Goal: Transaction & Acquisition: Book appointment/travel/reservation

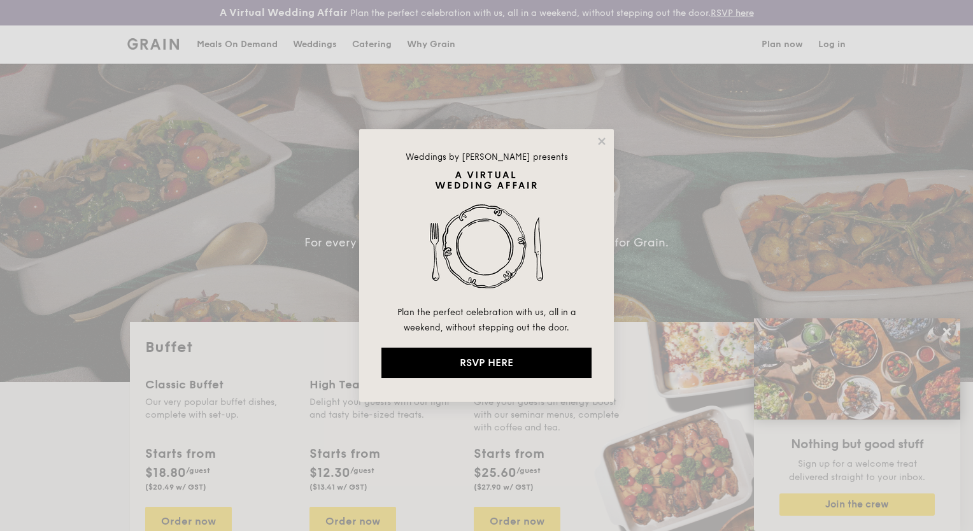
select select
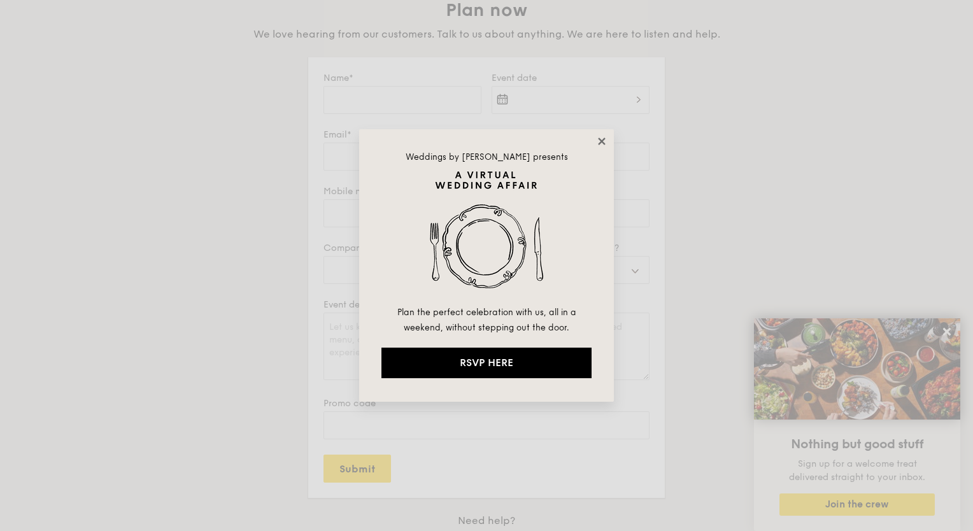
click at [603, 139] on icon at bounding box center [601, 140] width 7 height 7
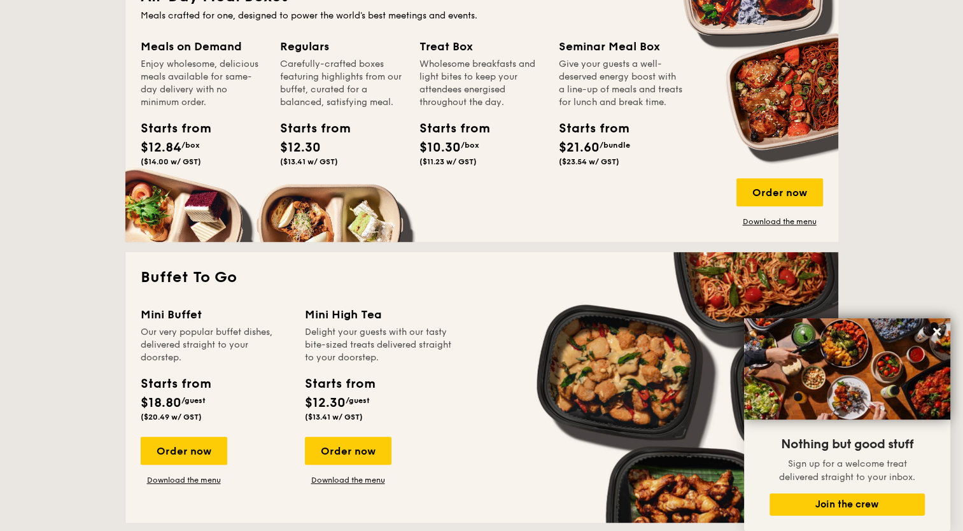
scroll to position [636, 0]
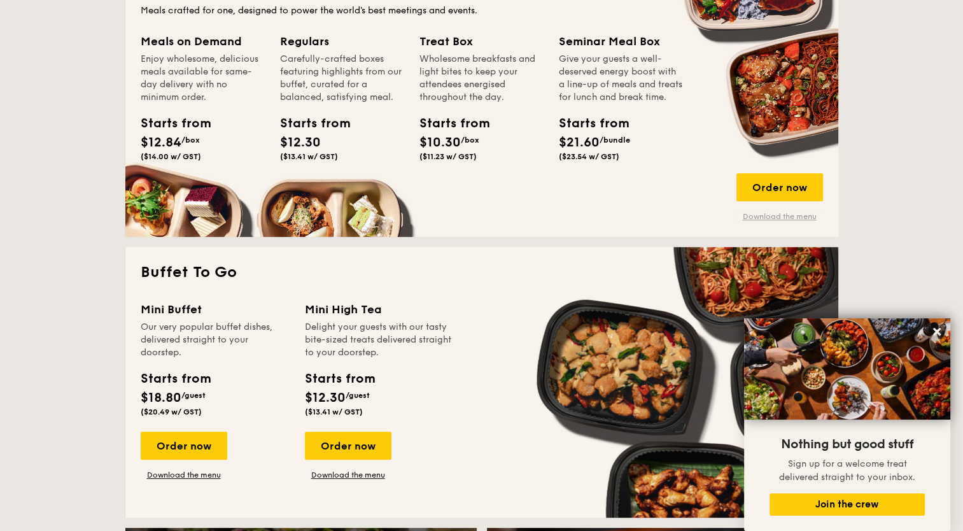
click at [771, 215] on link "Download the menu" at bounding box center [779, 216] width 87 height 10
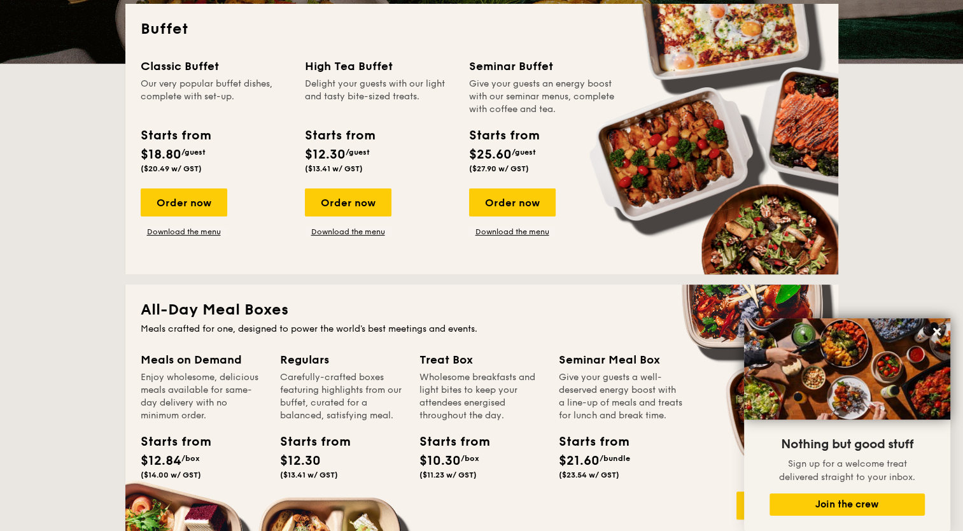
scroll to position [0, 0]
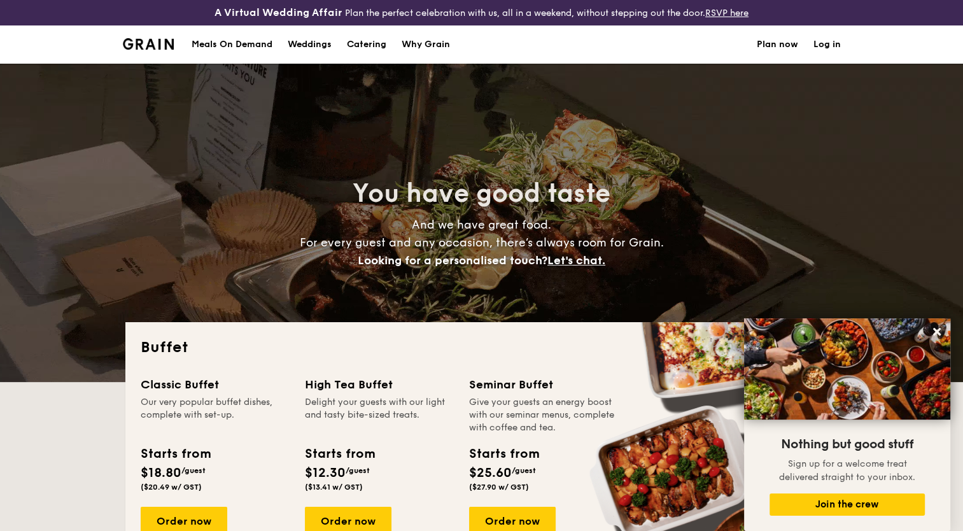
click at [205, 44] on div "Meals On Demand" at bounding box center [232, 44] width 81 height 38
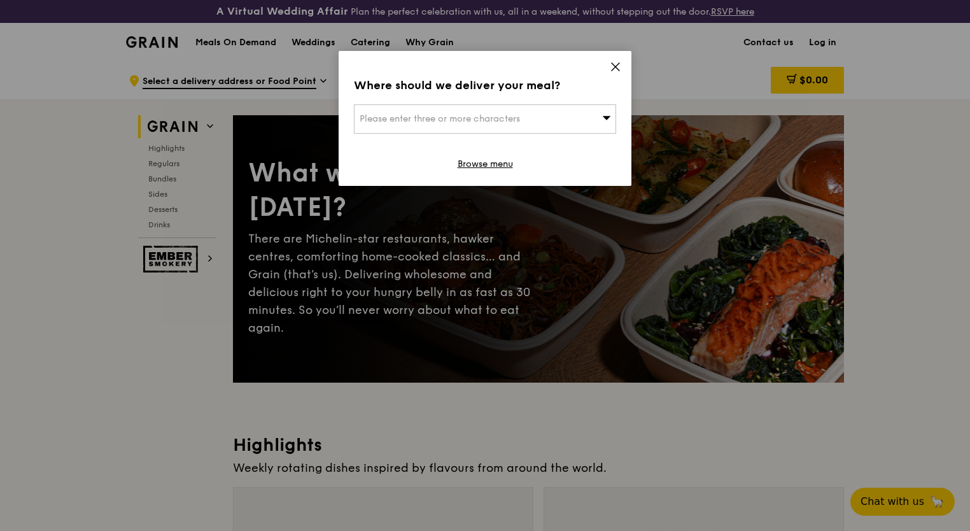
click at [621, 65] on div "Where should we deliver your meal? Please enter three or more characters Browse…" at bounding box center [485, 118] width 293 height 135
drag, startPoint x: 621, startPoint y: 65, endPoint x: 614, endPoint y: 71, distance: 9.0
click at [614, 71] on icon at bounding box center [615, 66] width 11 height 11
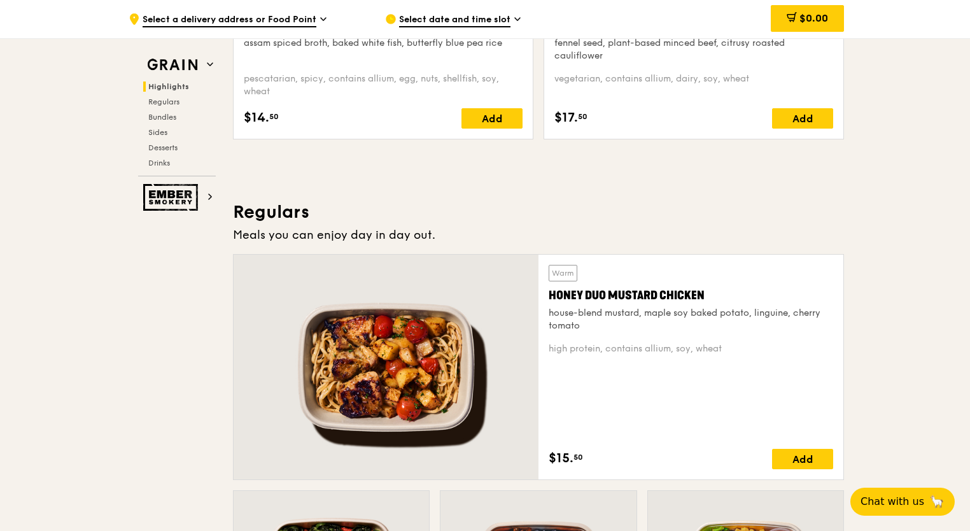
scroll to position [827, 0]
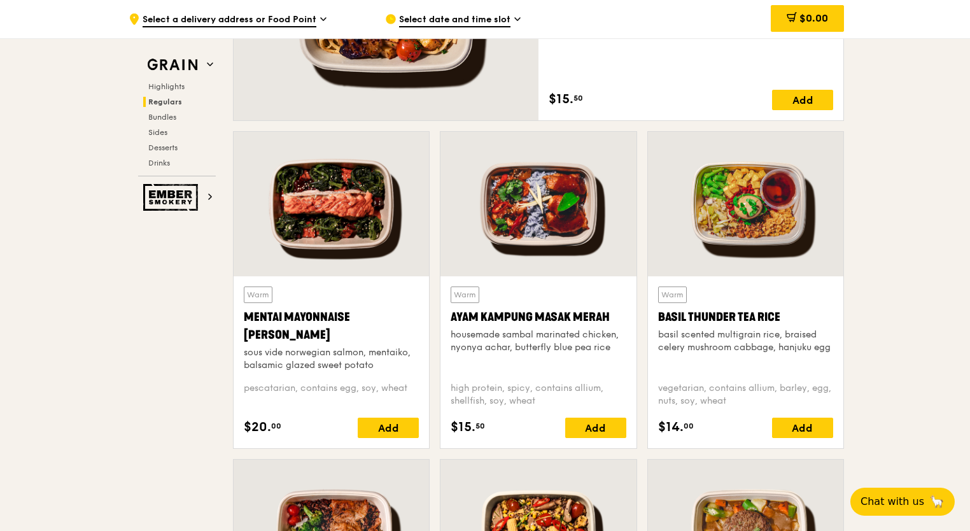
scroll to position [1018, 0]
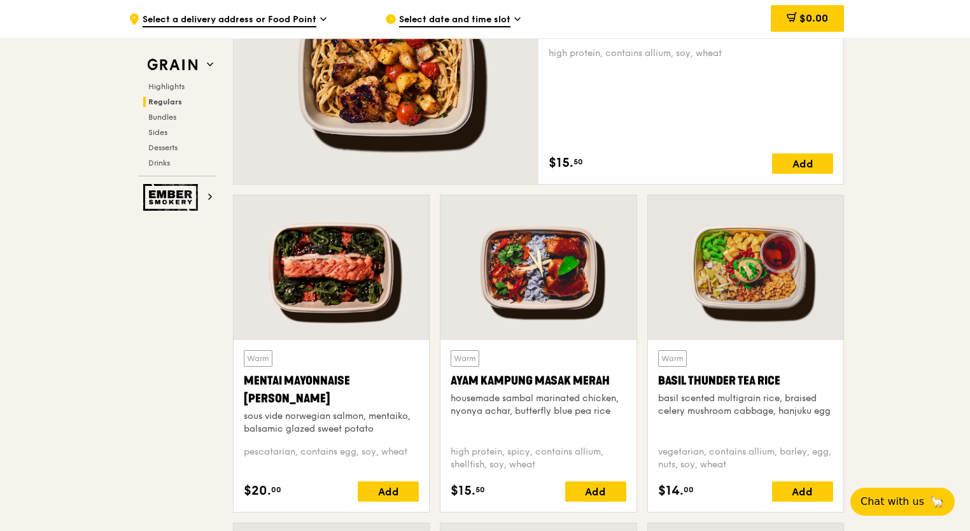
click at [780, 321] on div at bounding box center [745, 267] width 195 height 144
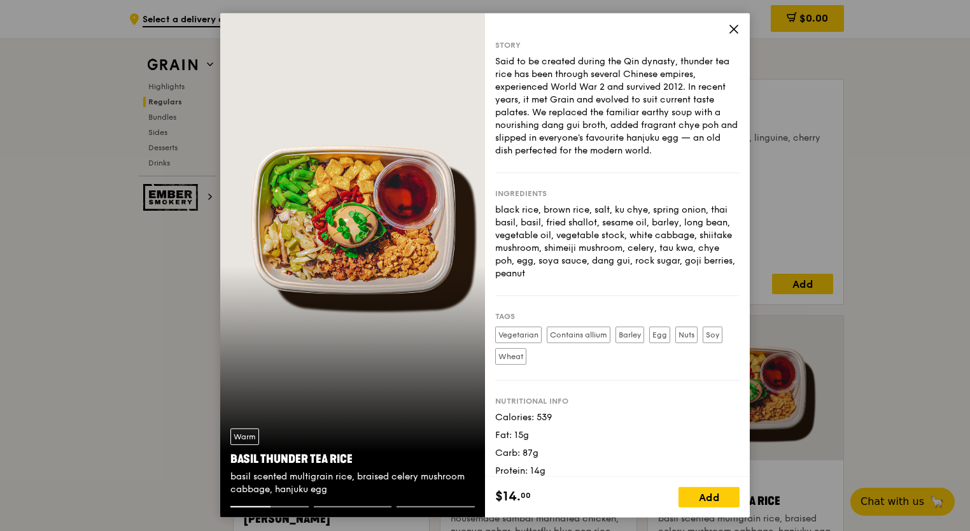
scroll to position [891, 0]
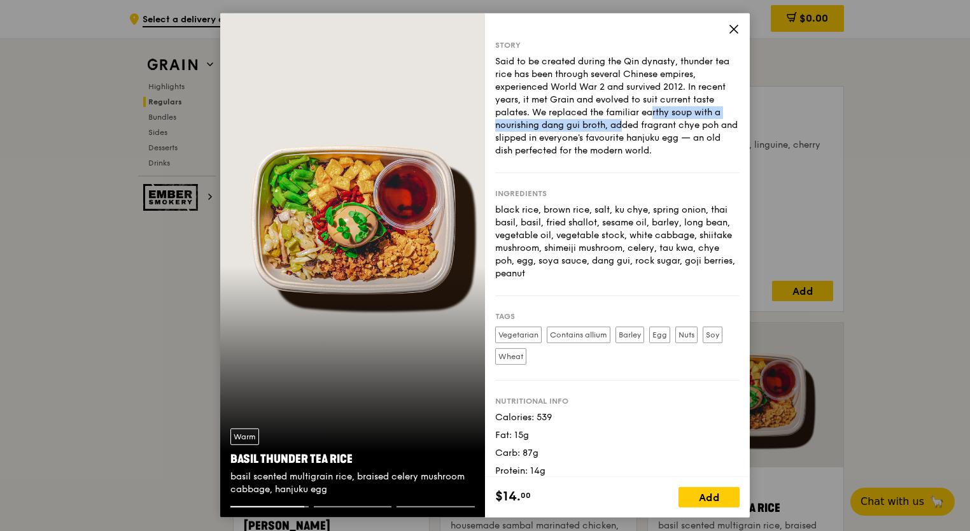
drag, startPoint x: 561, startPoint y: 120, endPoint x: 592, endPoint y: 113, distance: 32.0
click at [592, 113] on div "Said to be created during the Qin dynasty, thunder tea rice has been through se…" at bounding box center [617, 106] width 244 height 102
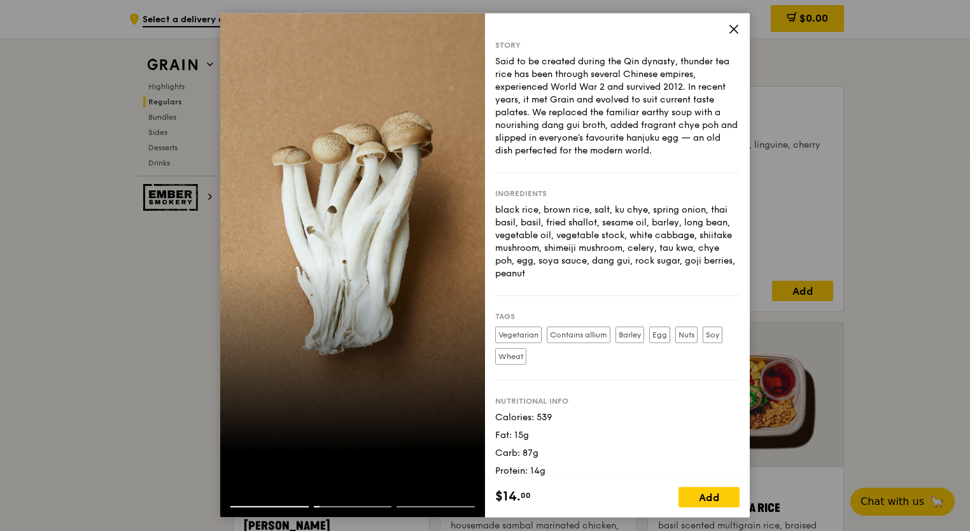
drag, startPoint x: 592, startPoint y: 113, endPoint x: 578, endPoint y: 123, distance: 17.3
click at [579, 123] on div "Said to be created during the Qin dynasty, thunder tea rice has been through se…" at bounding box center [617, 106] width 244 height 102
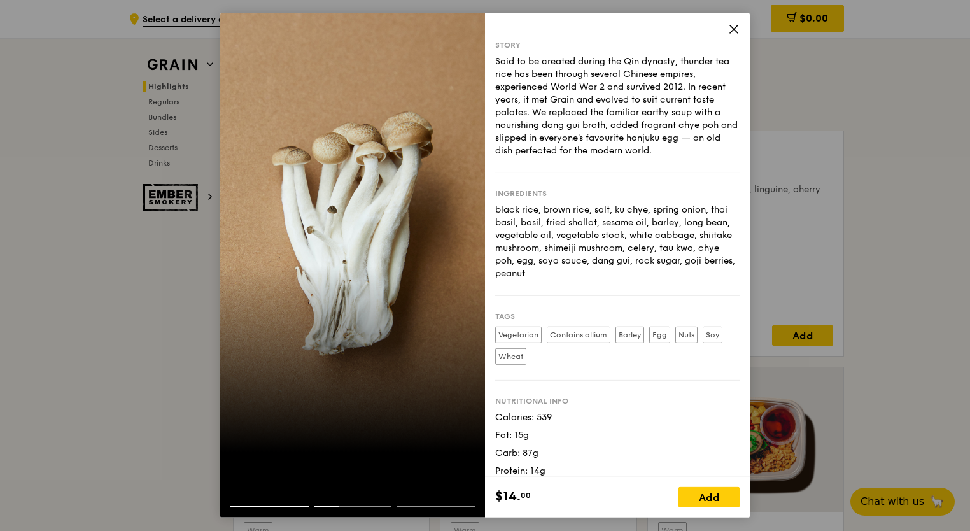
scroll to position [827, 0]
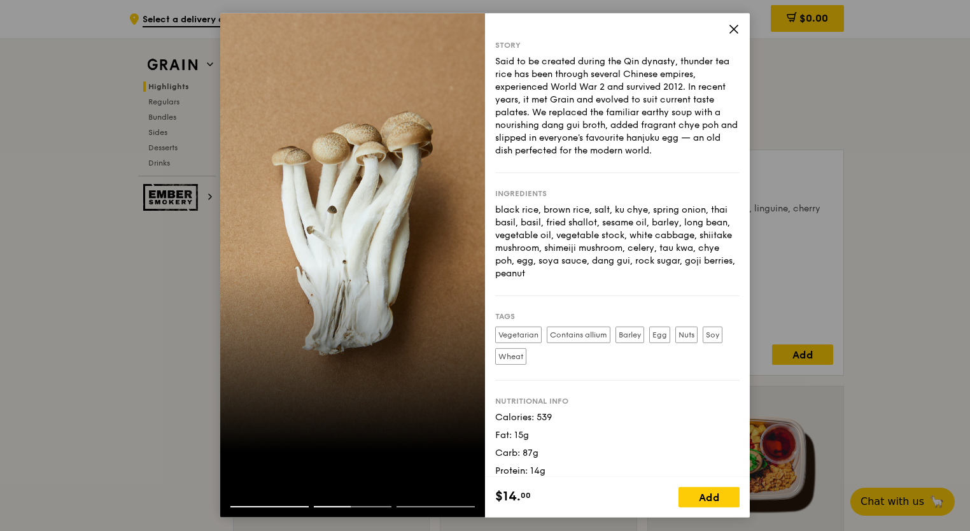
click at [575, 130] on div "Said to be created during the Qin dynasty, thunder tea rice has been through se…" at bounding box center [617, 106] width 244 height 102
click at [465, 244] on div at bounding box center [352, 265] width 265 height 504
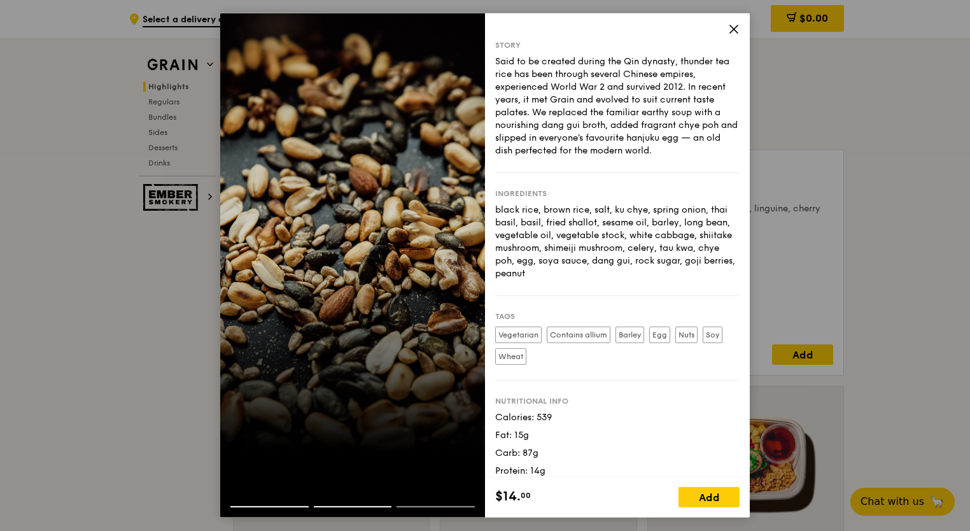
click at [486, 252] on div "Story Said to be created during the Qin dynasty, thunder tea rice has been thro…" at bounding box center [617, 244] width 265 height 463
click at [456, 250] on div at bounding box center [352, 265] width 265 height 504
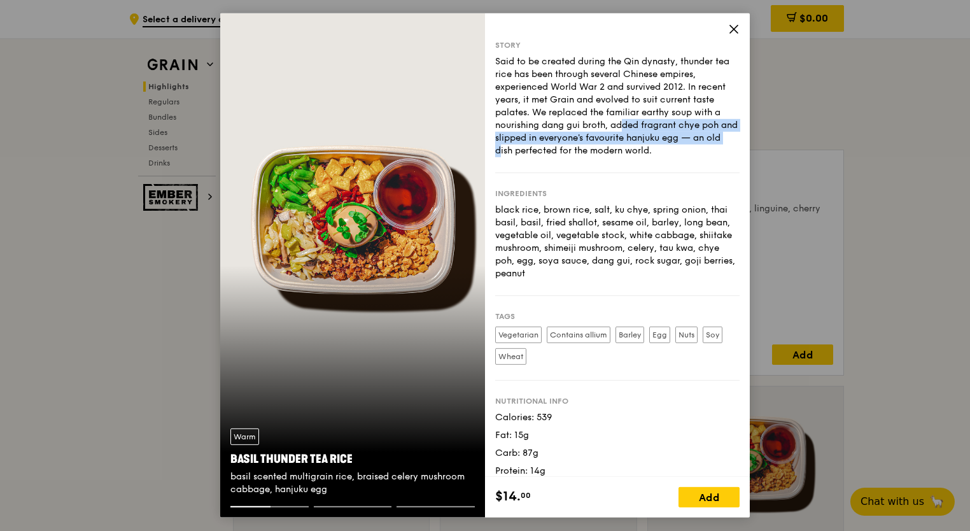
drag, startPoint x: 563, startPoint y: 125, endPoint x: 680, endPoint y: 134, distance: 116.8
click at [680, 134] on div "Said to be created during the Qin dynasty, thunder tea rice has been through se…" at bounding box center [617, 106] width 244 height 102
drag, startPoint x: 680, startPoint y: 134, endPoint x: 736, endPoint y: 29, distance: 119.3
click at [736, 29] on icon at bounding box center [733, 29] width 11 height 11
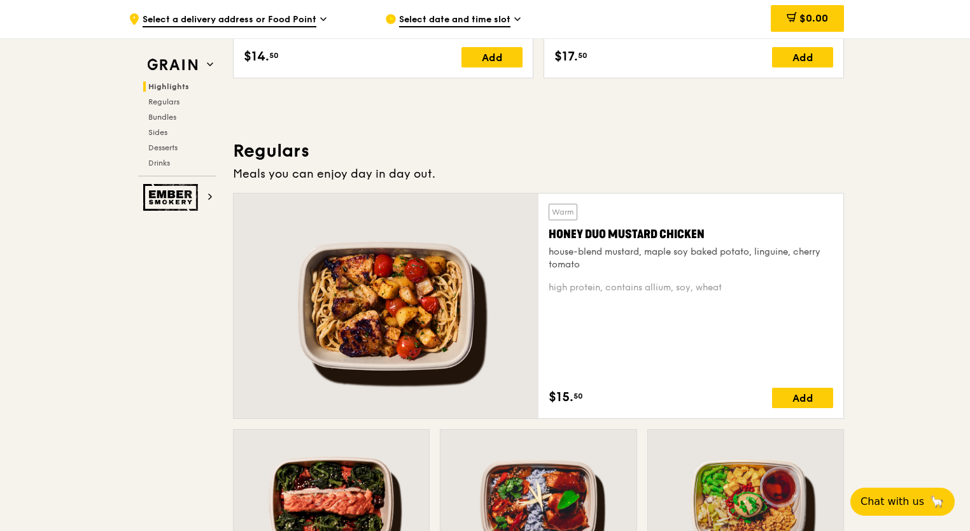
scroll to position [764, 0]
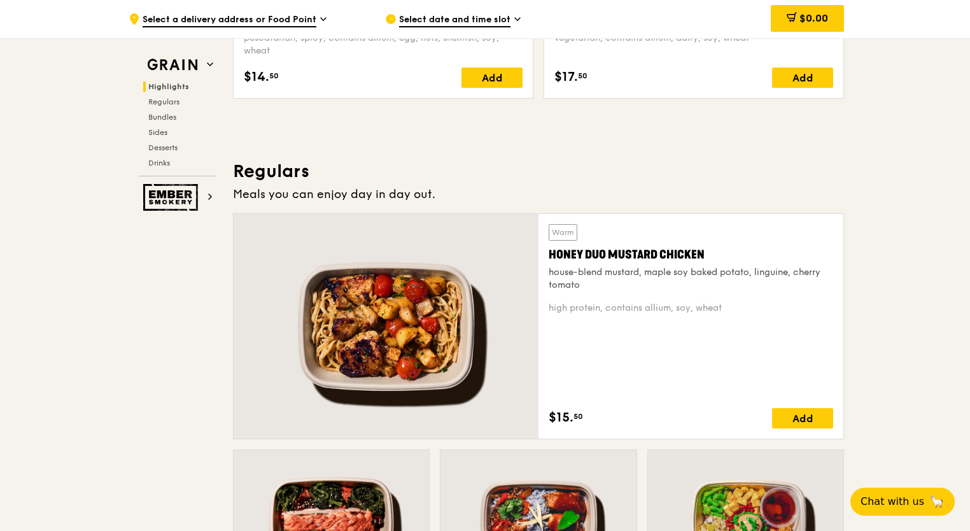
click at [411, 276] on div at bounding box center [386, 326] width 305 height 225
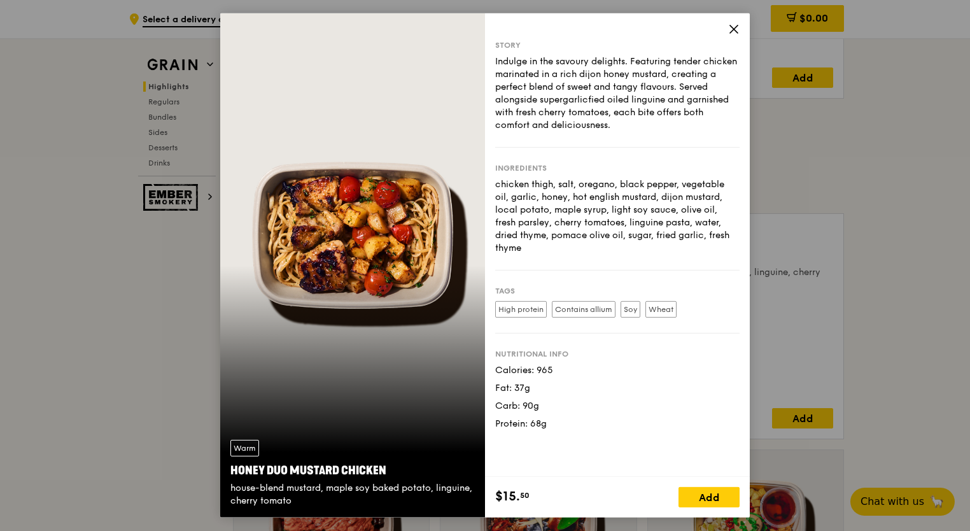
click at [730, 32] on icon at bounding box center [734, 29] width 8 height 8
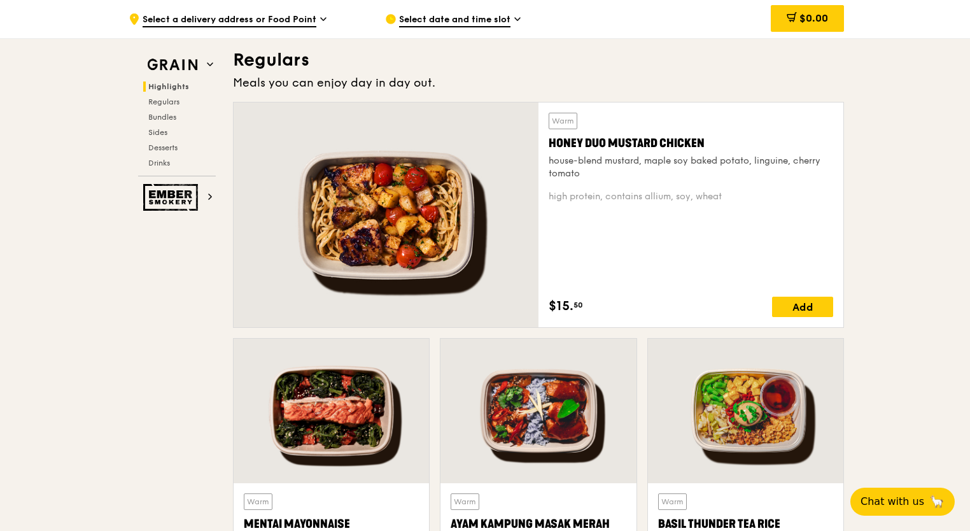
scroll to position [891, 0]
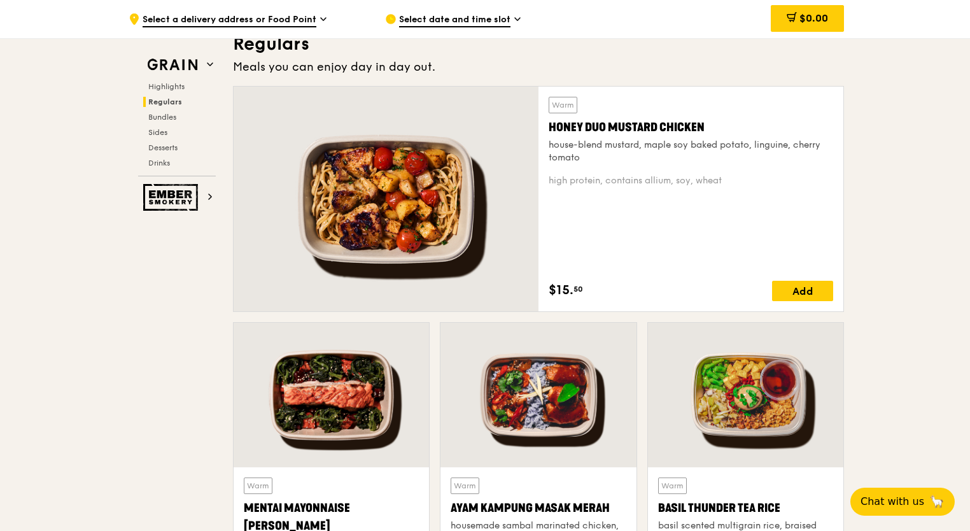
click at [439, 148] on div at bounding box center [386, 199] width 305 height 225
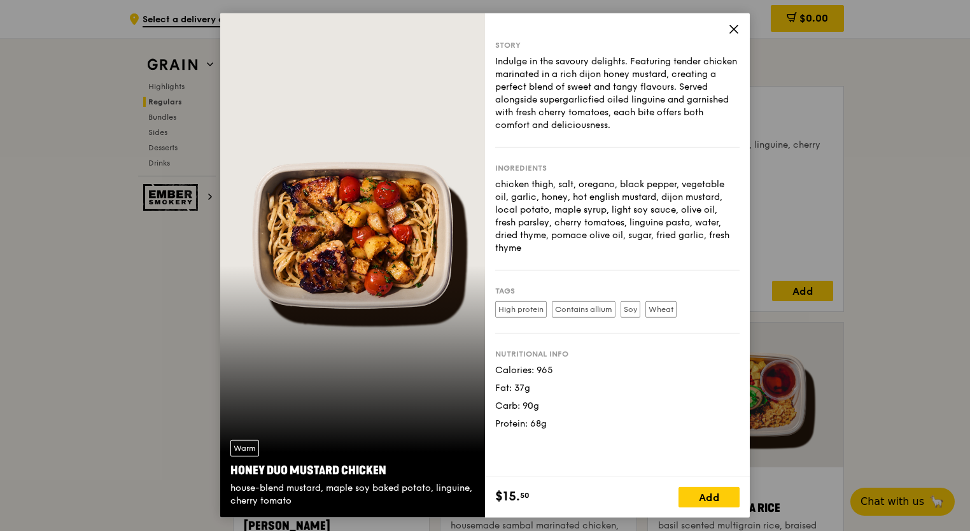
click at [734, 27] on icon at bounding box center [733, 29] width 11 height 11
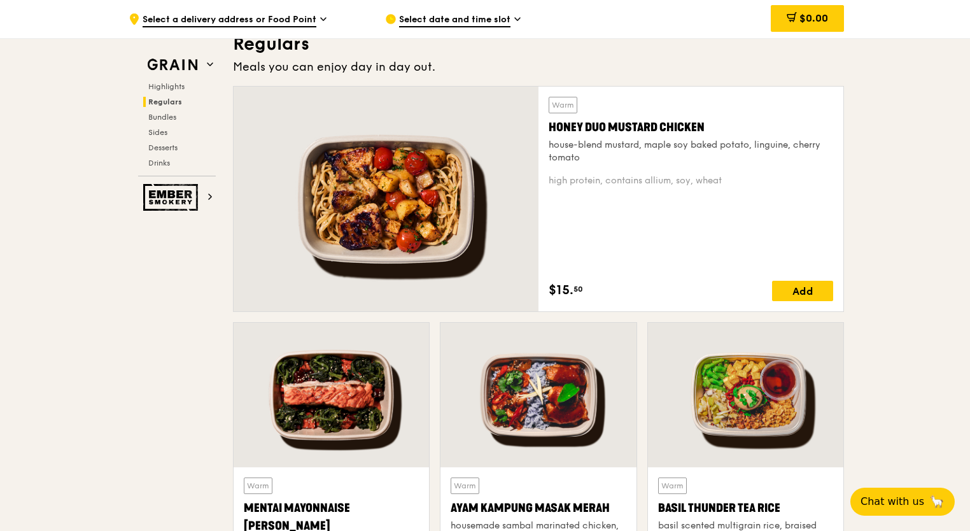
click at [743, 365] on div at bounding box center [745, 395] width 195 height 144
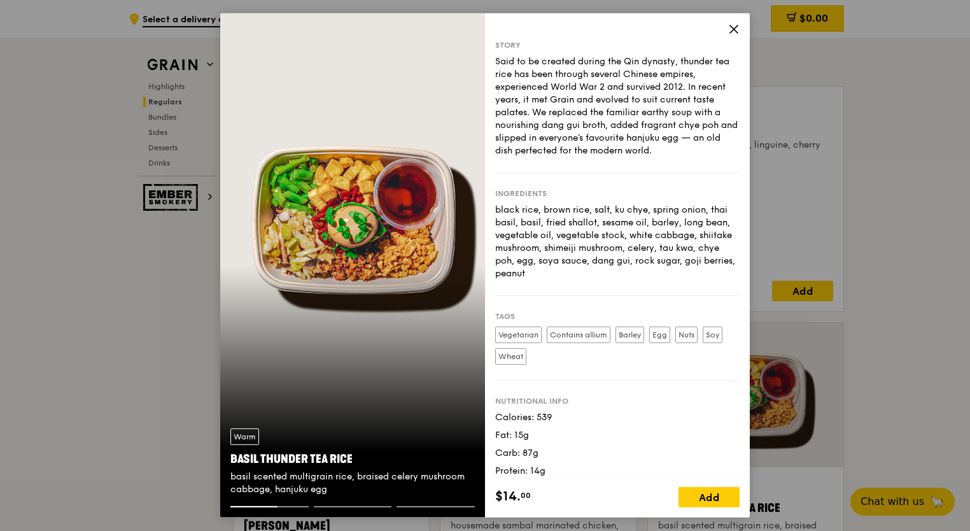
click at [729, 26] on icon at bounding box center [733, 29] width 11 height 11
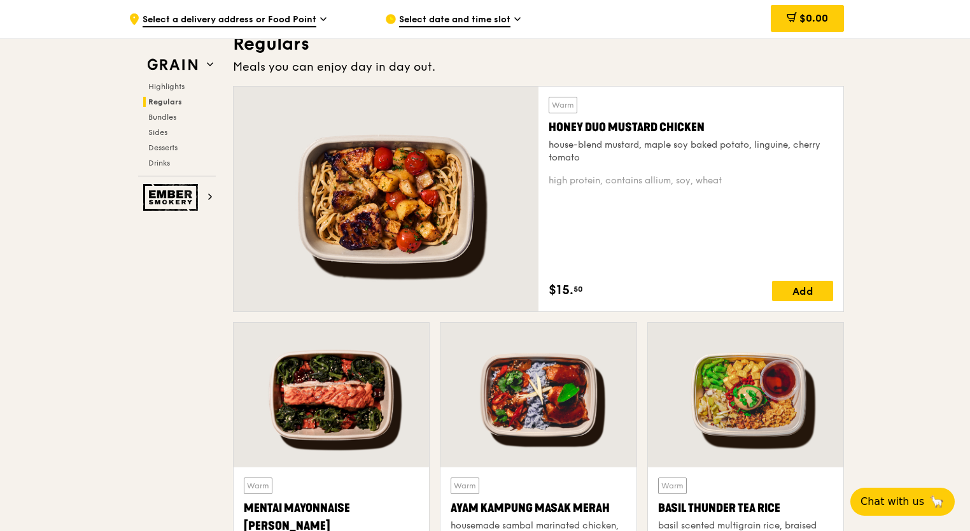
click at [509, 416] on div at bounding box center [537, 395] width 195 height 144
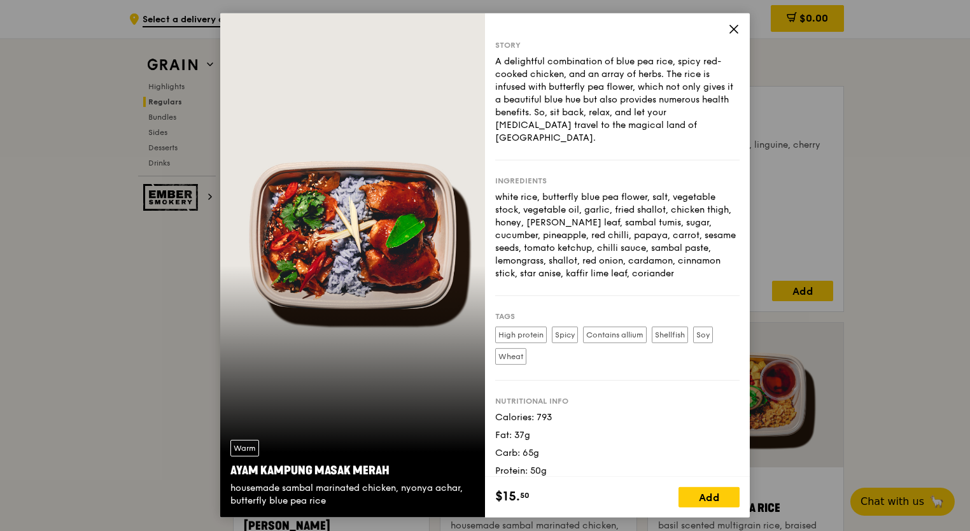
click at [725, 31] on div "Story A delightful combination of blue pea rice, spicy red-cooked chicken, and …" at bounding box center [617, 244] width 265 height 463
click at [729, 30] on icon at bounding box center [733, 29] width 11 height 11
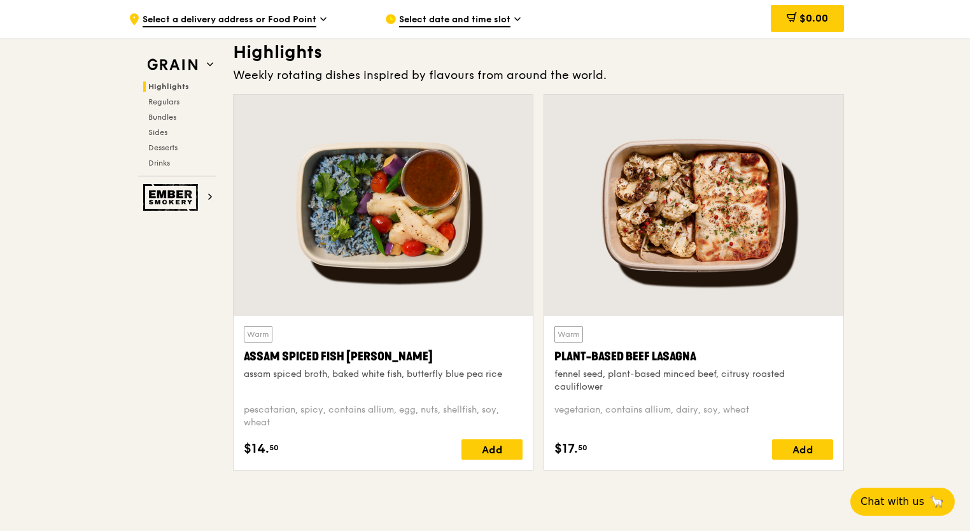
scroll to position [382, 0]
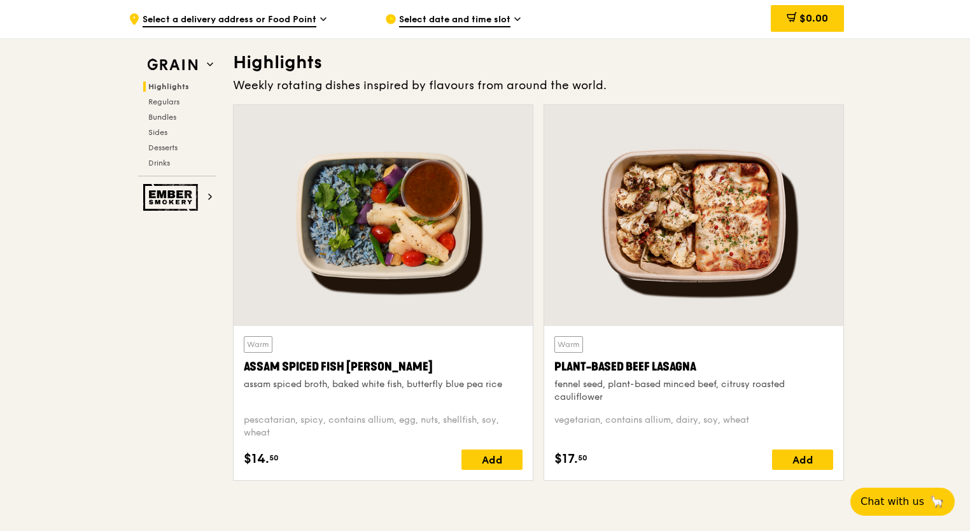
click at [744, 245] on div at bounding box center [693, 215] width 299 height 221
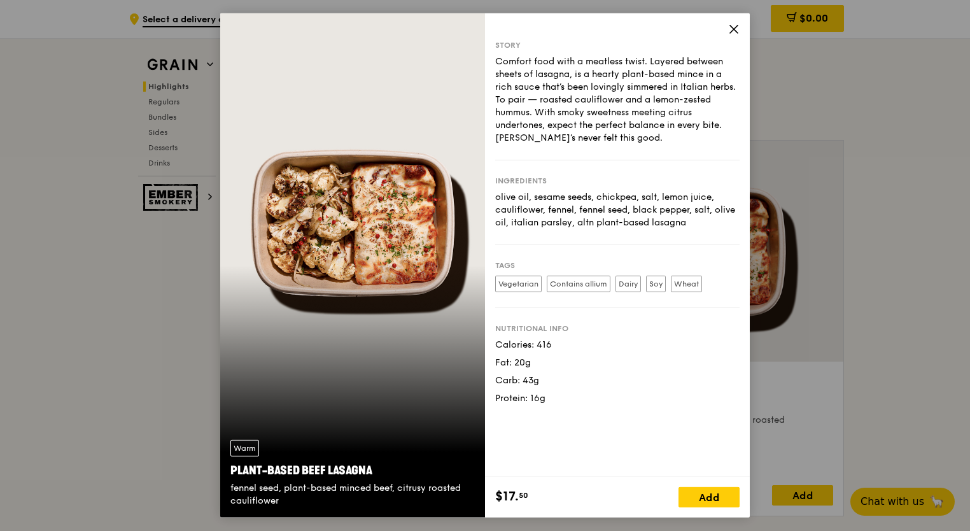
scroll to position [318, 0]
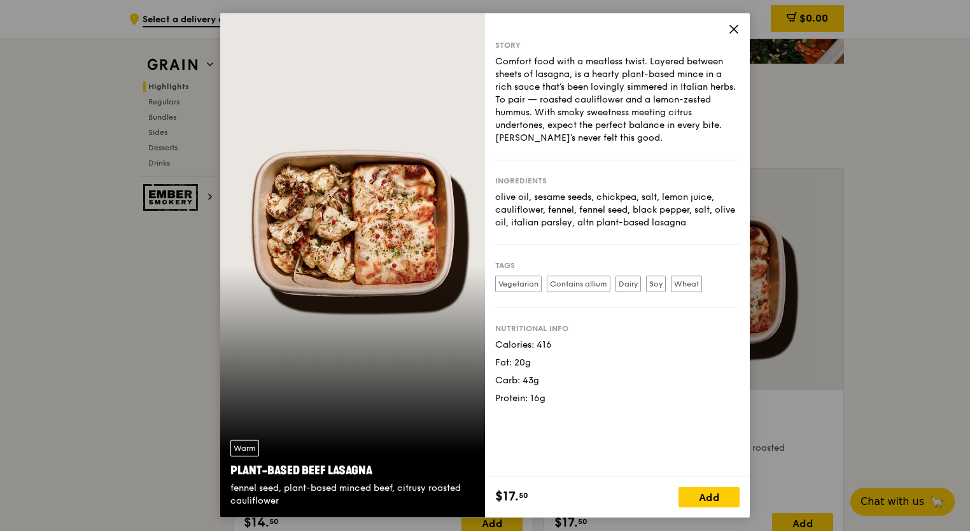
click at [733, 27] on icon at bounding box center [733, 29] width 11 height 11
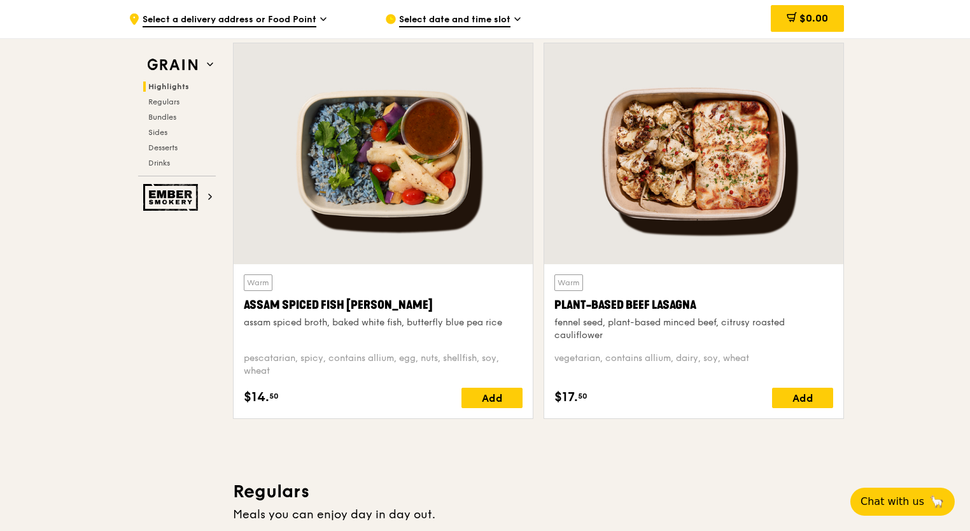
scroll to position [446, 0]
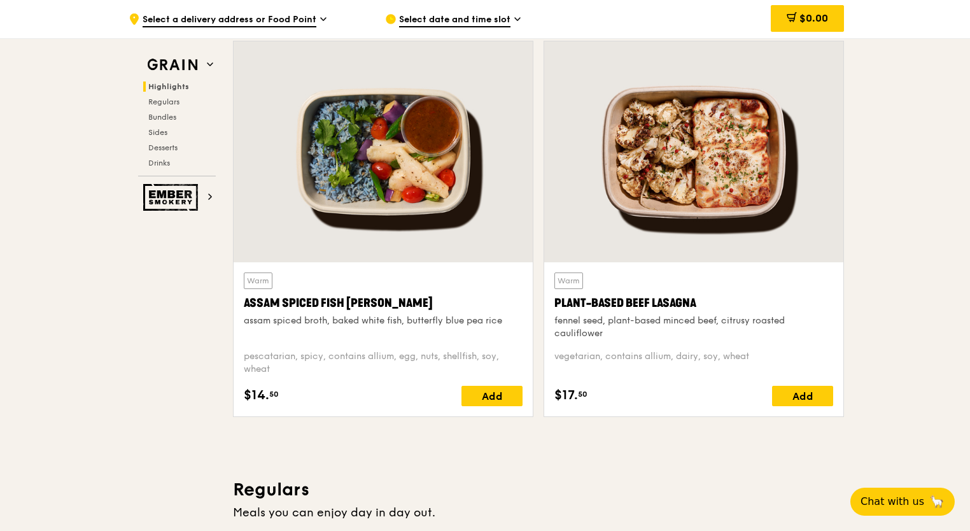
click at [398, 159] on div at bounding box center [383, 151] width 299 height 221
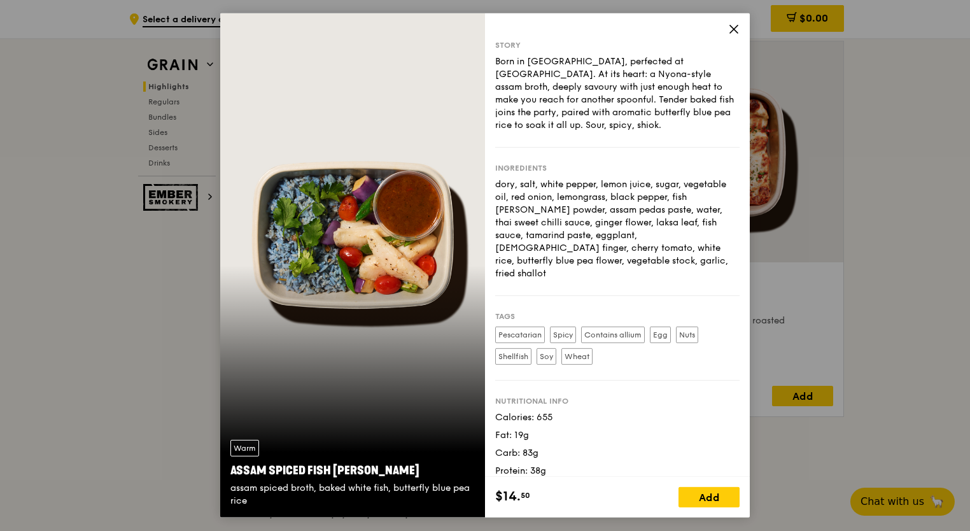
click at [726, 36] on div "Story Born in Southeast Asia, perfected at Grain. At its heart: a Nyona-style a…" at bounding box center [617, 244] width 265 height 463
click at [730, 31] on icon at bounding box center [733, 29] width 11 height 11
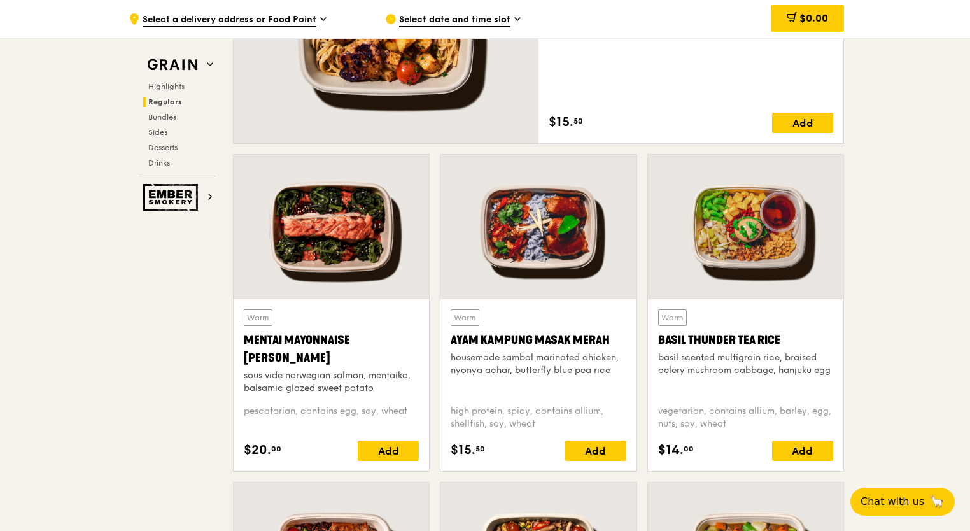
scroll to position [1209, 0]
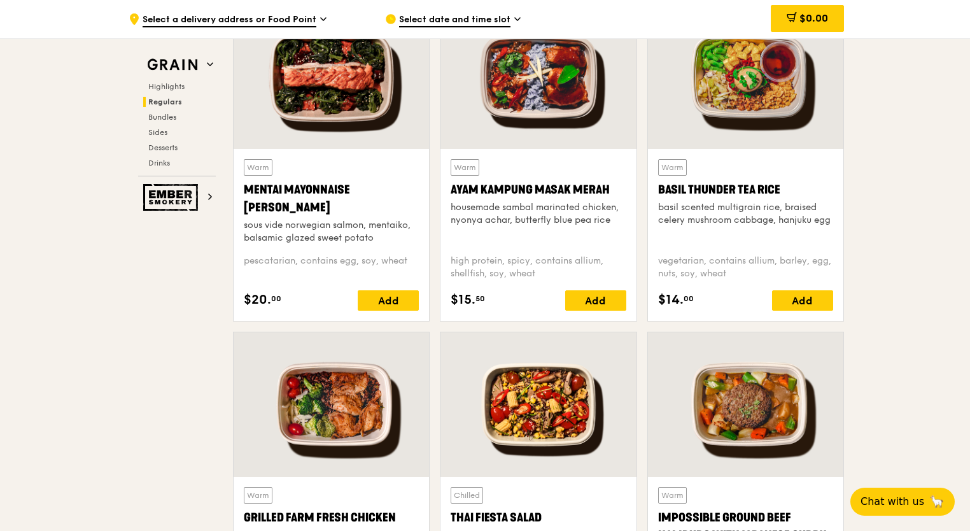
click at [771, 93] on div at bounding box center [745, 76] width 195 height 144
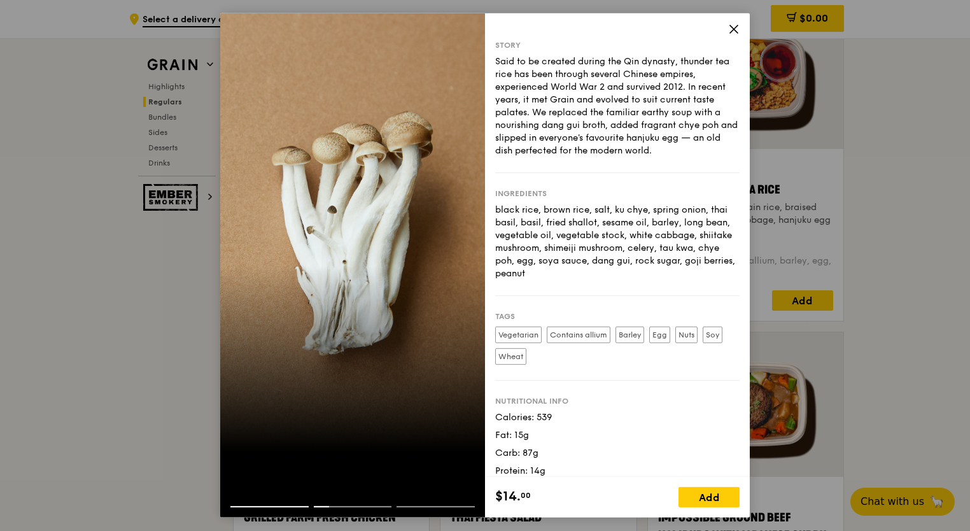
click at [440, 342] on div at bounding box center [352, 265] width 265 height 504
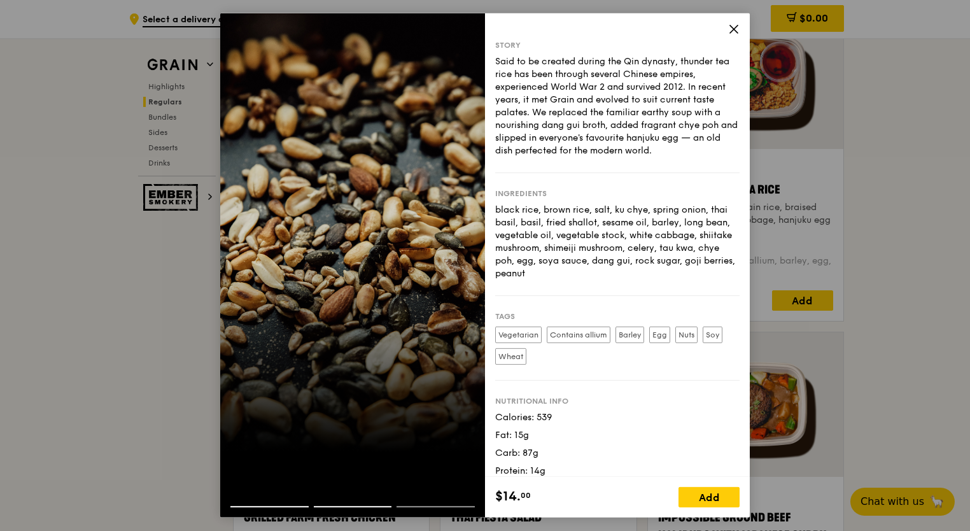
click at [440, 342] on div at bounding box center [352, 265] width 265 height 504
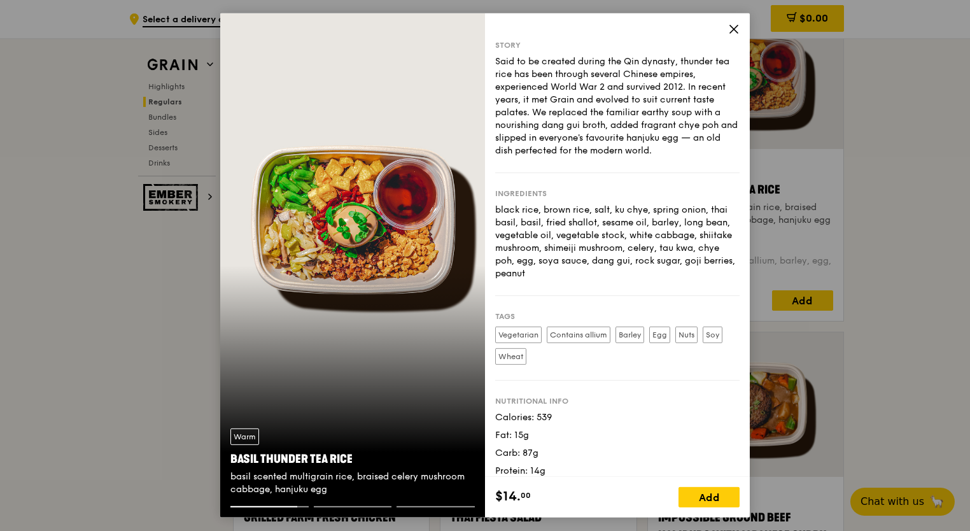
click at [730, 24] on icon at bounding box center [733, 29] width 11 height 11
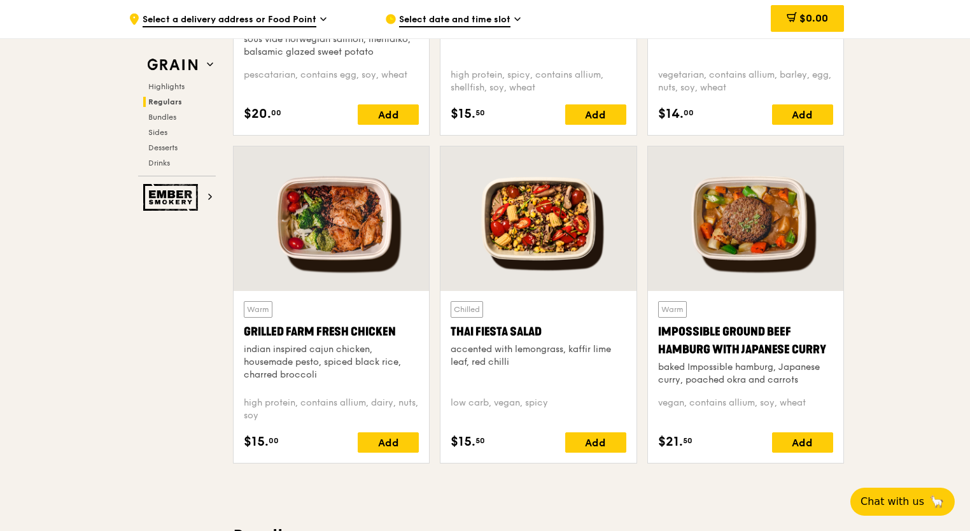
scroll to position [1400, 0]
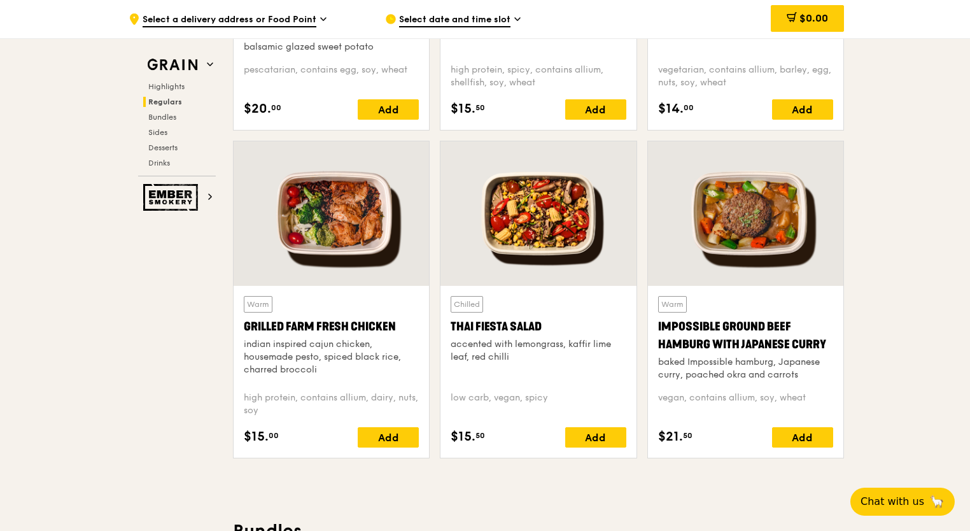
click at [524, 246] on div at bounding box center [537, 213] width 195 height 144
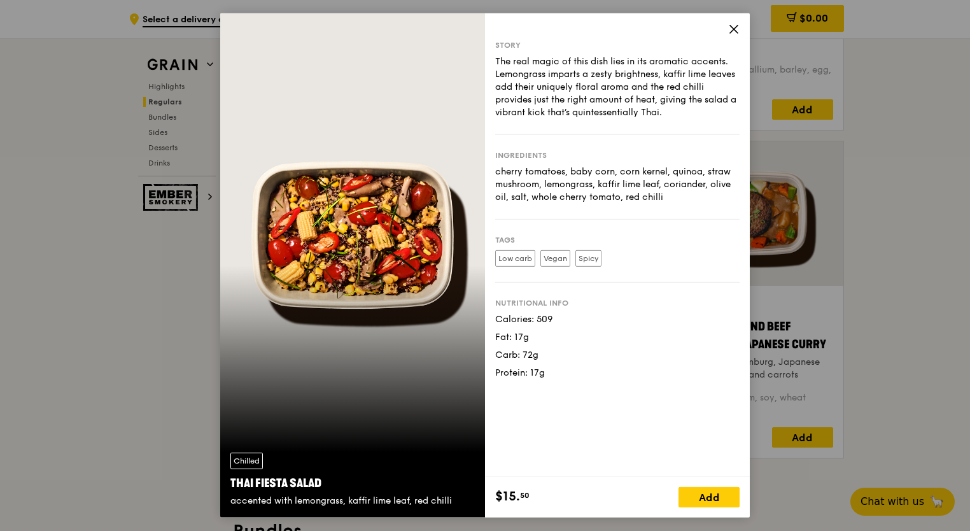
click at [736, 32] on icon at bounding box center [733, 29] width 11 height 11
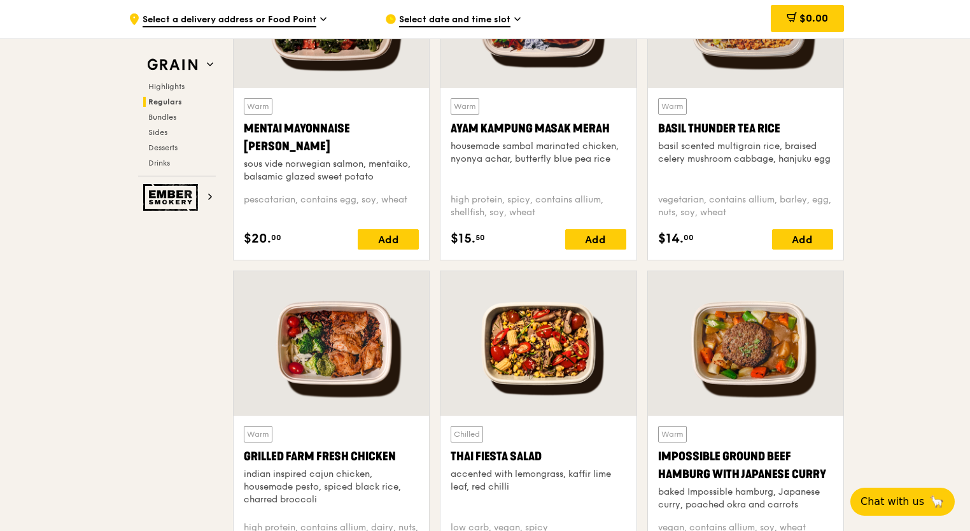
scroll to position [1146, 0]
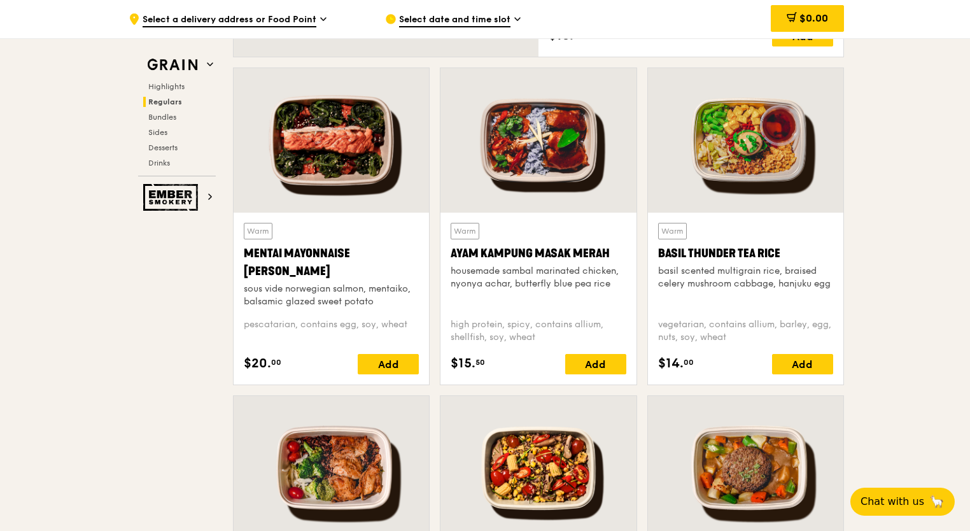
click at [728, 174] on div at bounding box center [745, 140] width 195 height 144
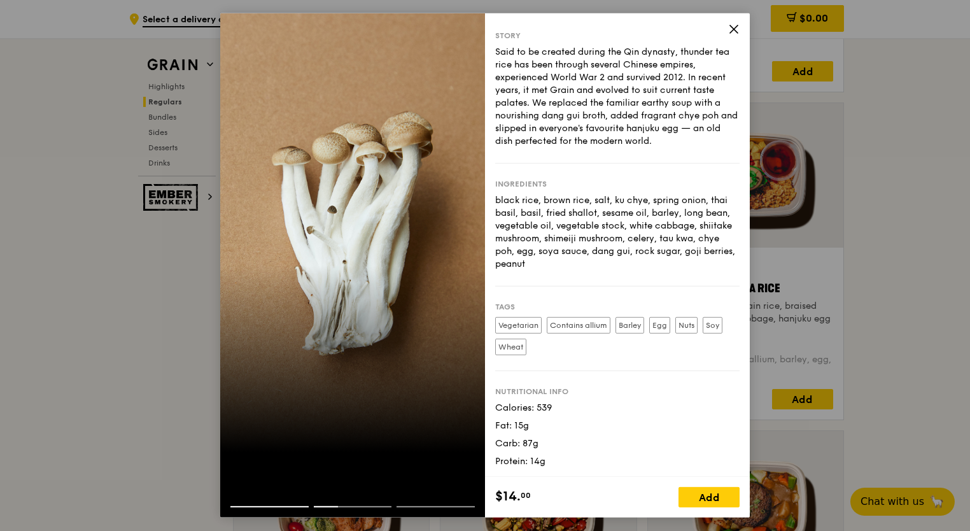
scroll to position [1082, 0]
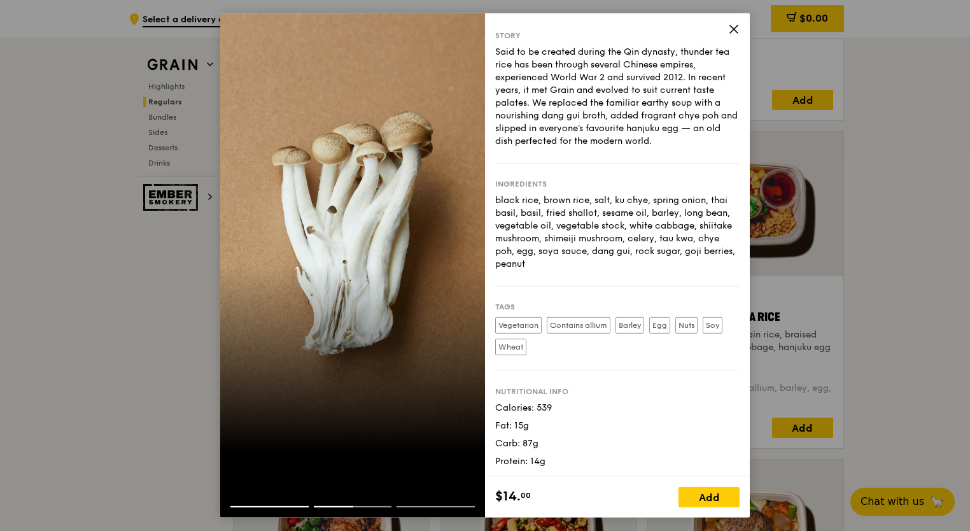
click at [728, 32] on div "Story Said to be created during the Qin dynasty, thunder tea rice has been thro…" at bounding box center [617, 265] width 265 height 504
click at [730, 31] on icon at bounding box center [733, 29] width 11 height 11
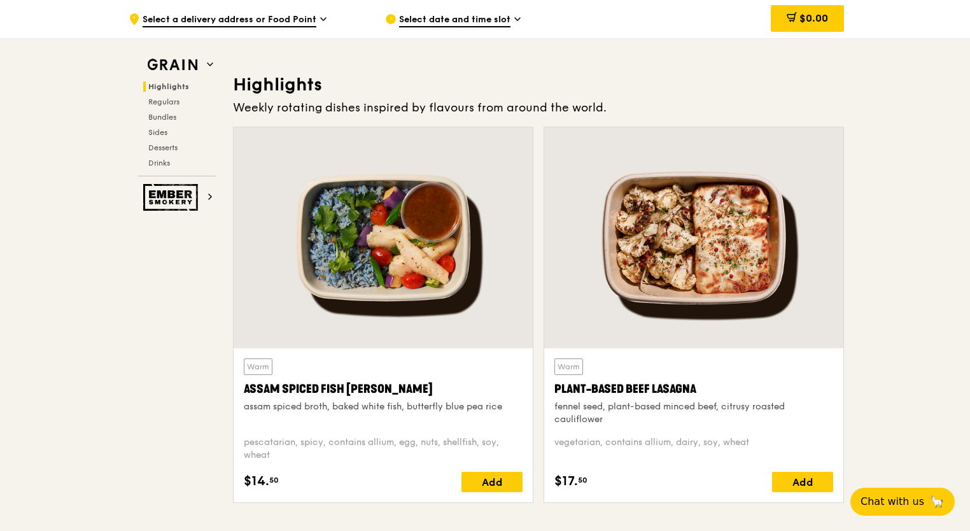
scroll to position [313, 0]
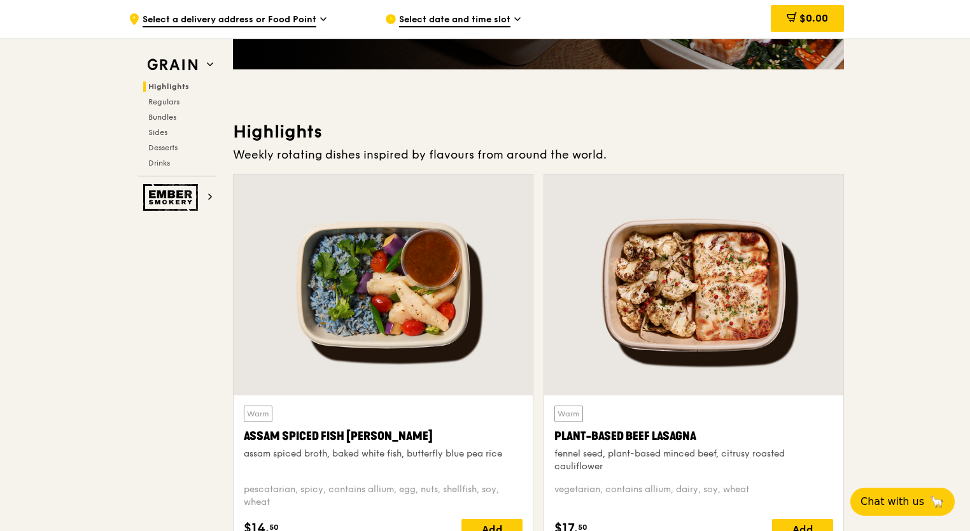
click at [394, 267] on div at bounding box center [383, 284] width 299 height 221
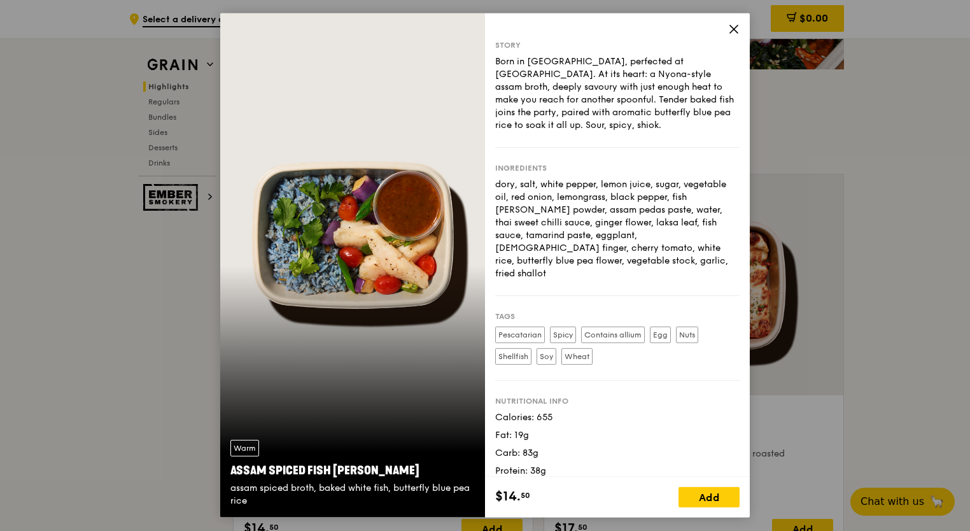
click at [729, 29] on icon at bounding box center [733, 29] width 11 height 11
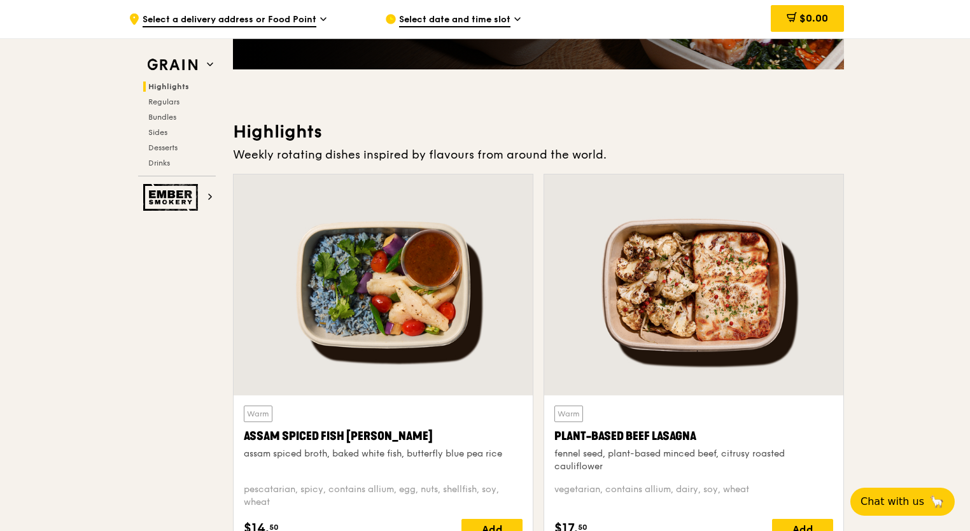
click at [696, 298] on div at bounding box center [693, 284] width 299 height 221
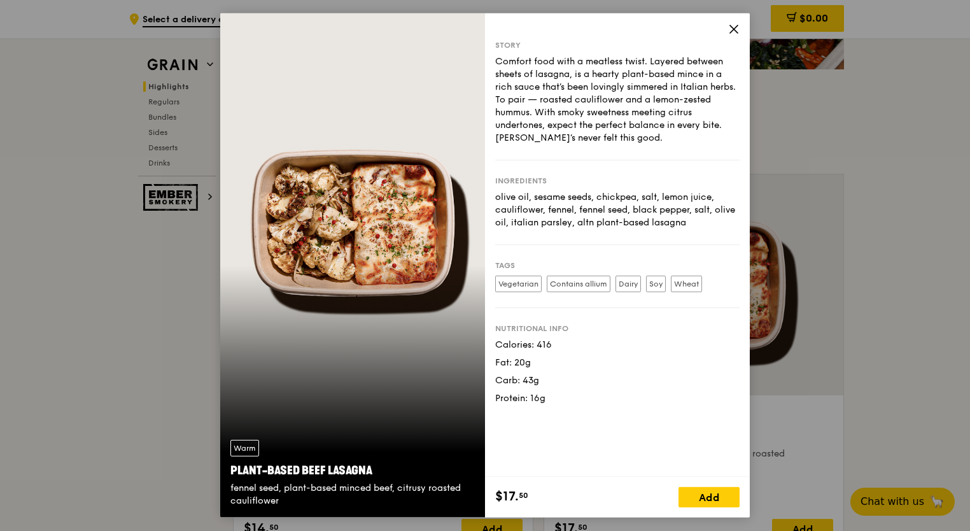
click at [731, 29] on icon at bounding box center [733, 29] width 11 height 11
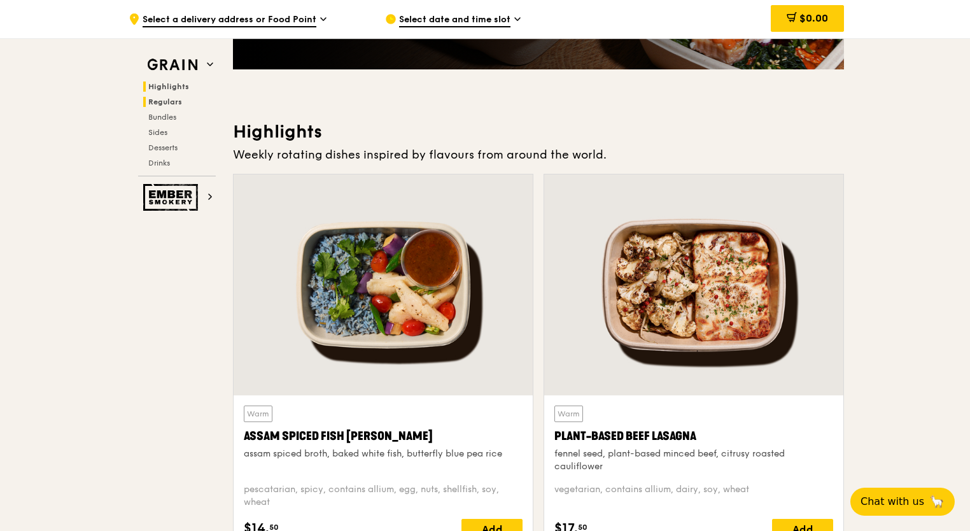
click at [175, 106] on span "Regulars" at bounding box center [165, 101] width 34 height 9
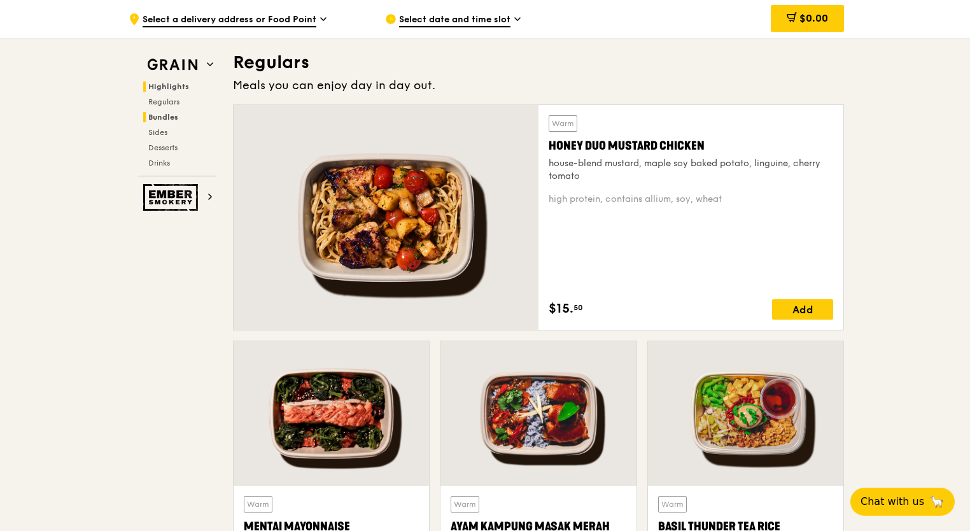
click at [169, 113] on span "Bundles" at bounding box center [163, 117] width 30 height 9
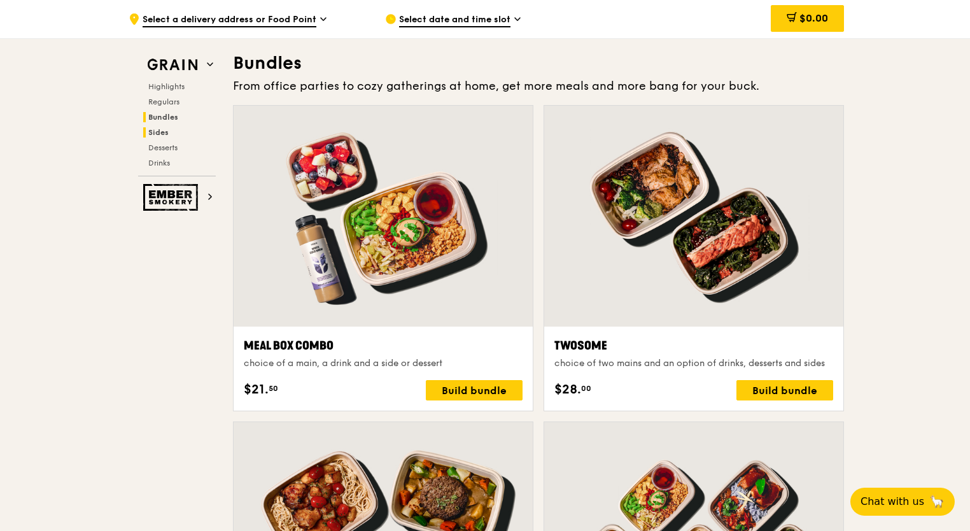
click at [158, 128] on span "Sides" at bounding box center [158, 132] width 20 height 9
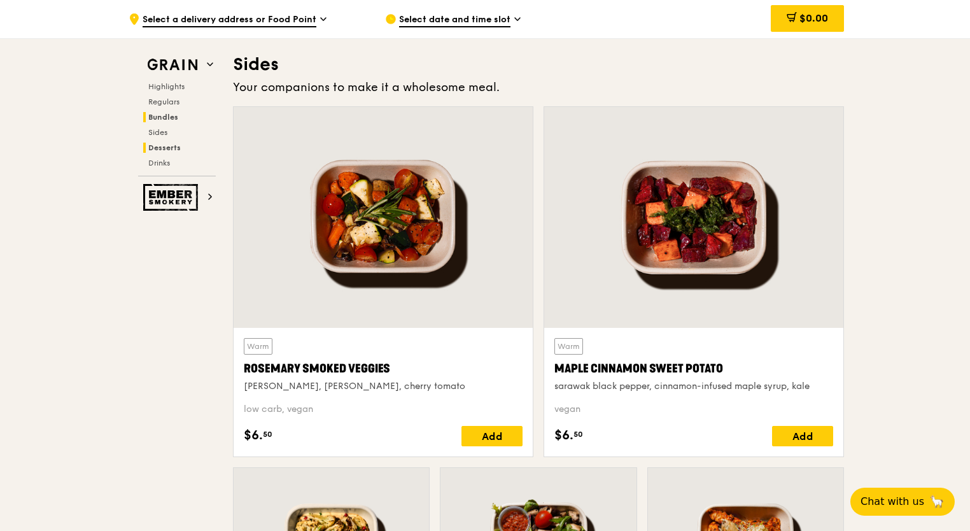
click at [155, 151] on span "Desserts" at bounding box center [164, 147] width 32 height 9
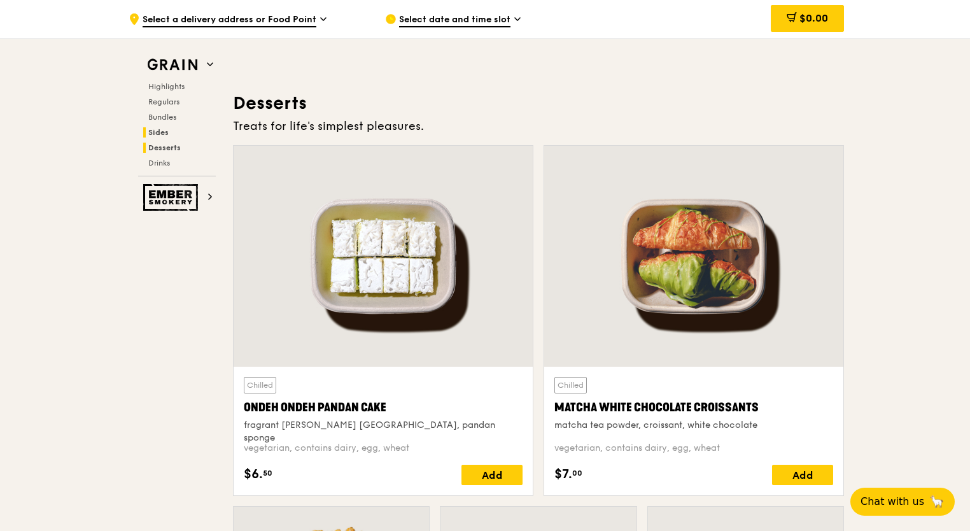
scroll to position [3662, 0]
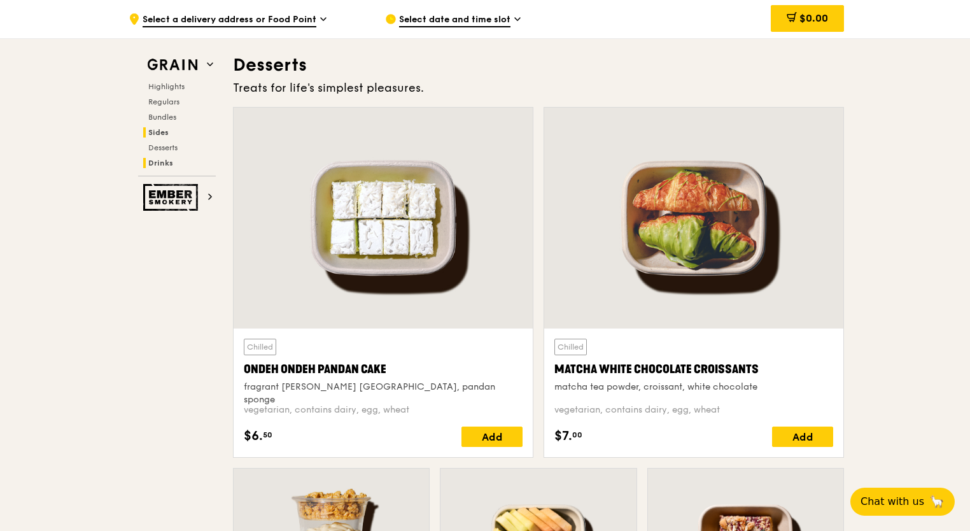
click at [155, 159] on span "Drinks" at bounding box center [160, 162] width 25 height 9
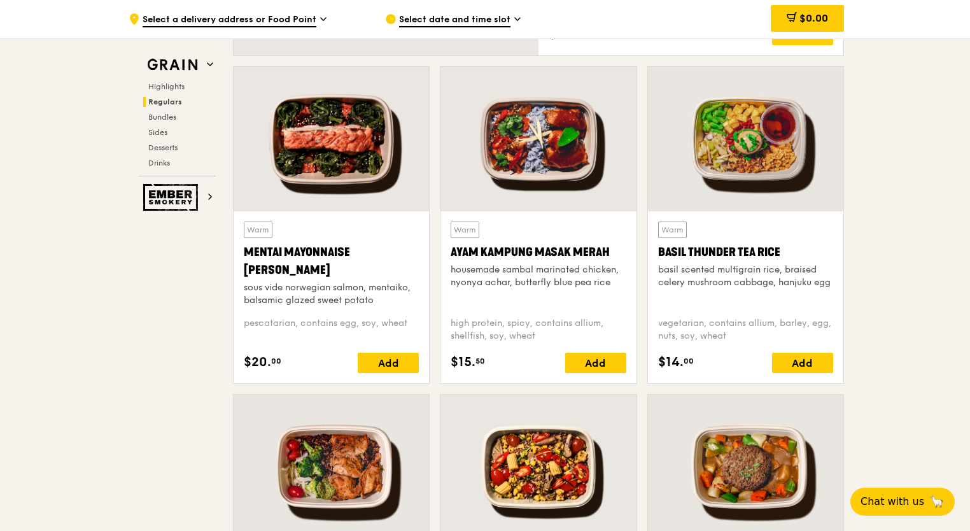
scroll to position [1146, 0]
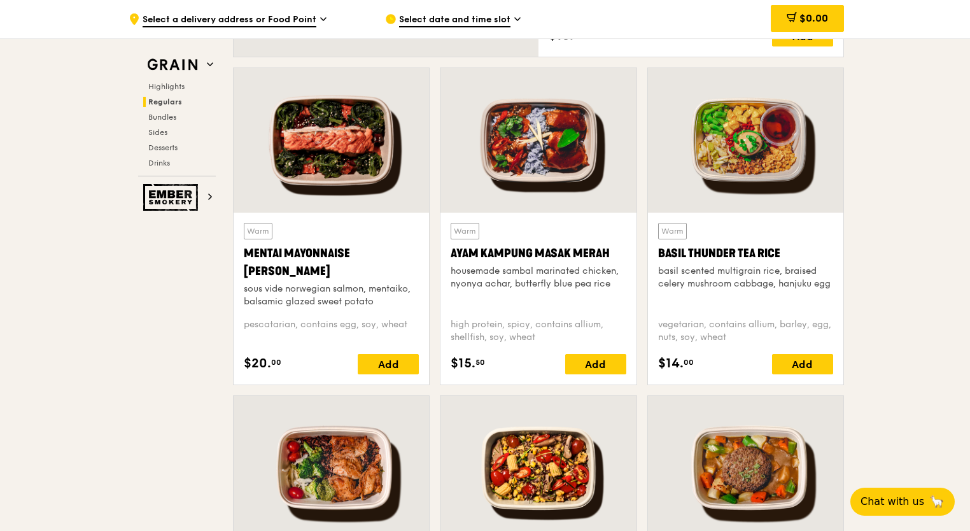
drag, startPoint x: 890, startPoint y: 183, endPoint x: 924, endPoint y: 186, distance: 33.9
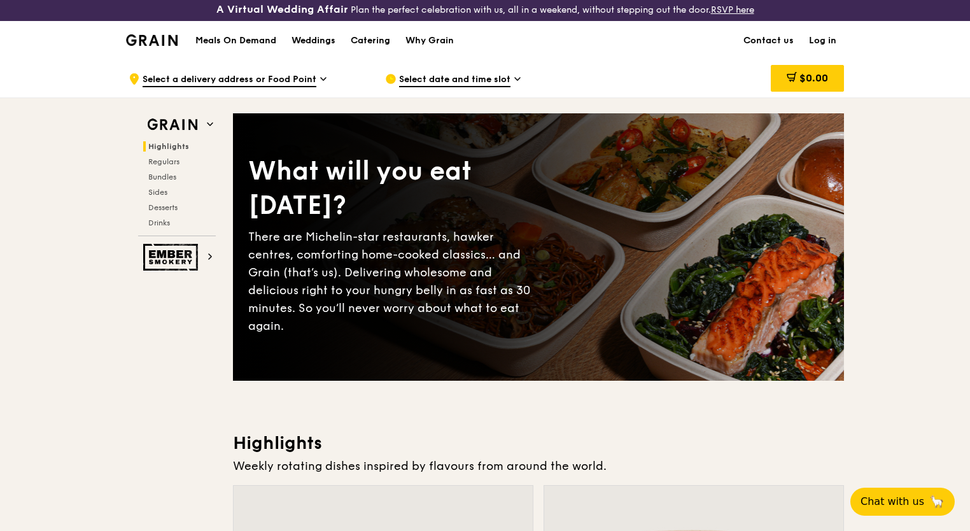
scroll to position [0, 0]
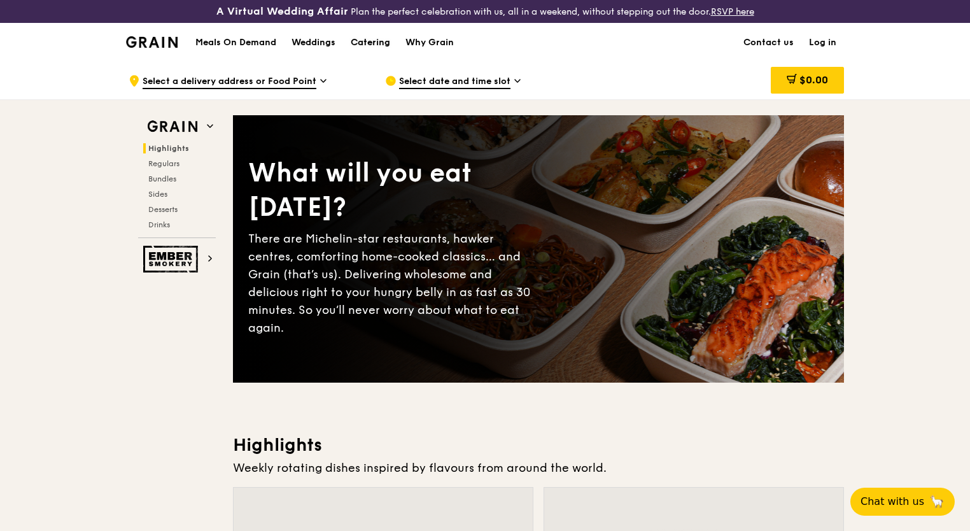
click at [379, 41] on div "Catering" at bounding box center [370, 43] width 39 height 38
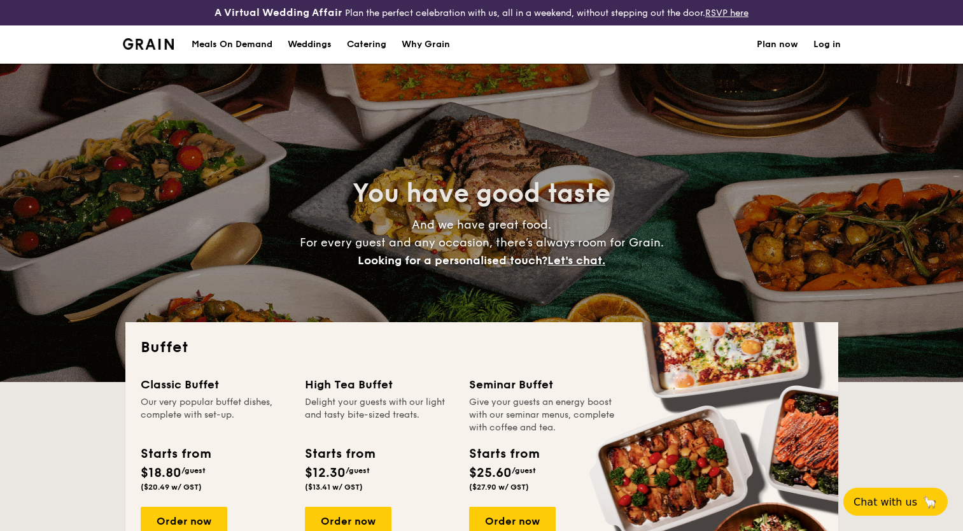
select select
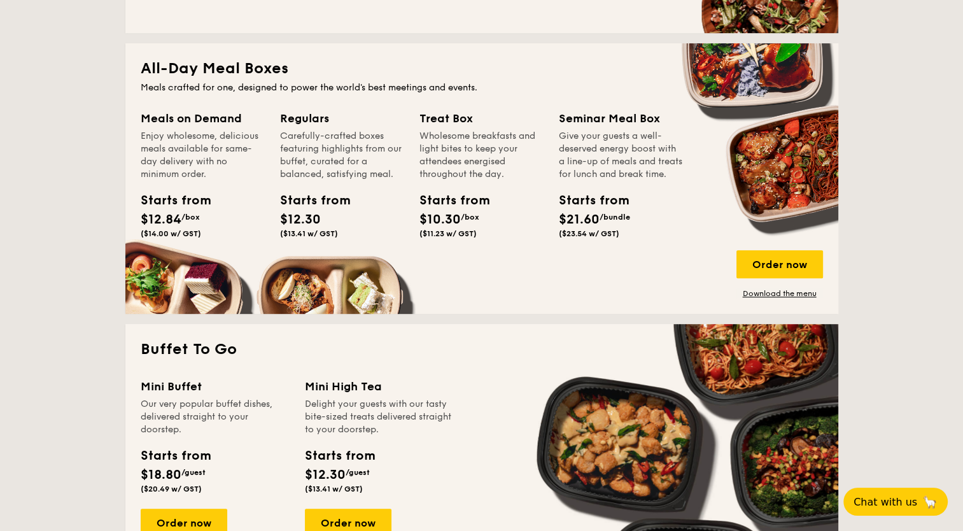
scroll to position [573, 0]
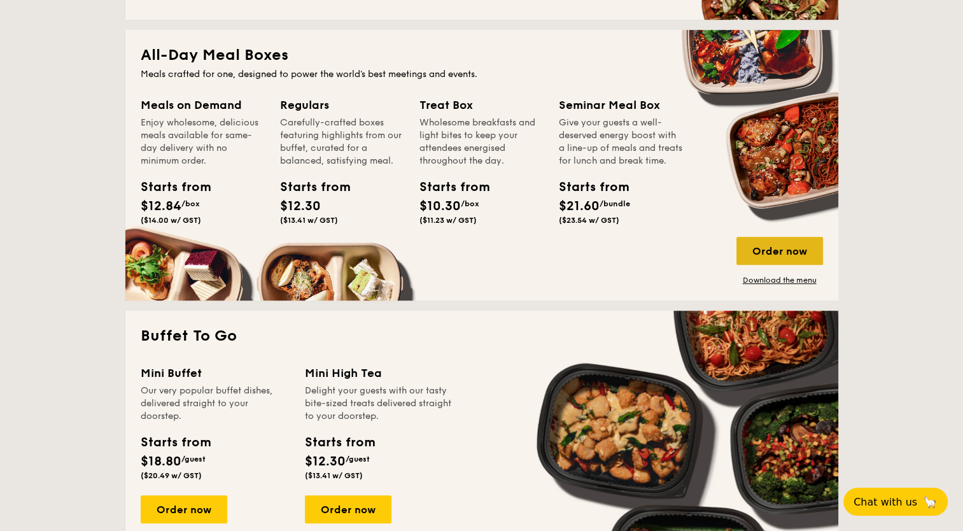
click at [761, 250] on div "Order now" at bounding box center [779, 251] width 87 height 28
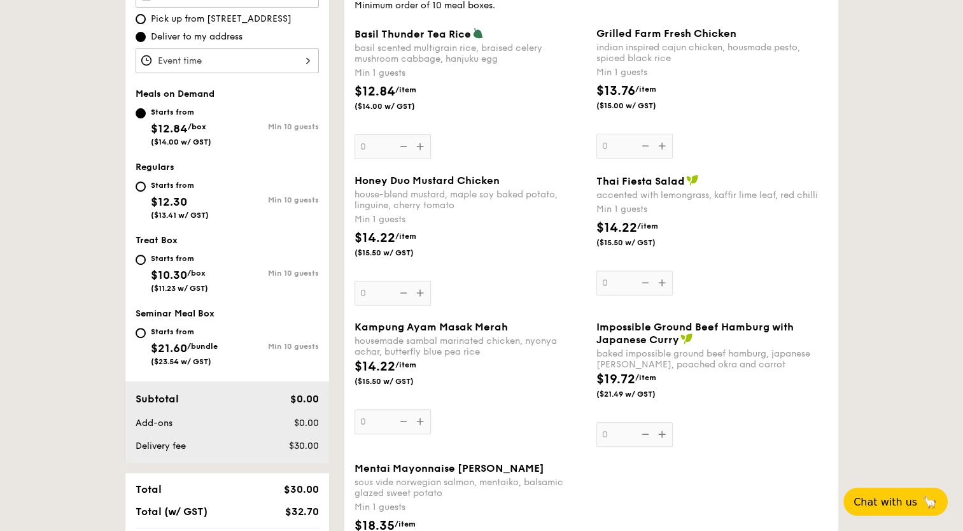
click at [398, 37] on span "Basil Thunder Tea Rice" at bounding box center [413, 34] width 116 height 12
click at [398, 134] on input "0" at bounding box center [393, 146] width 76 height 25
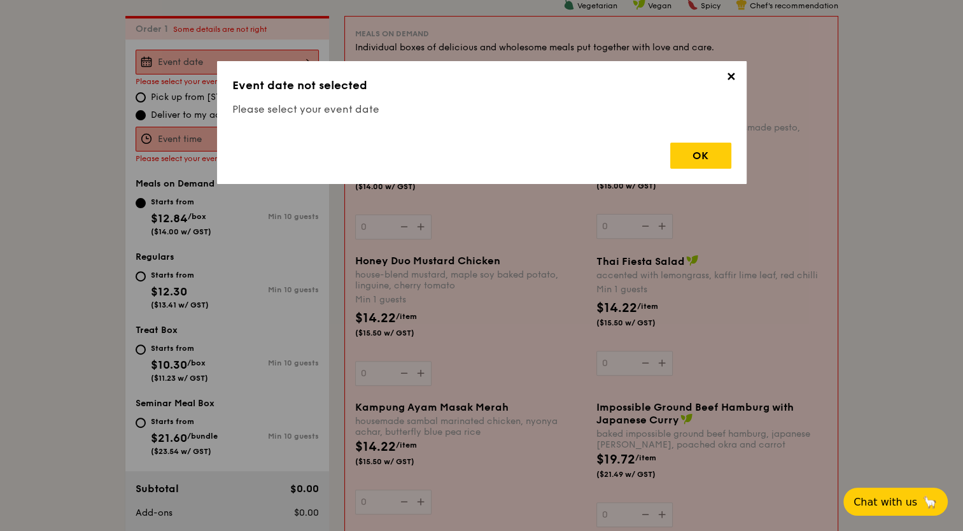
scroll to position [365, 0]
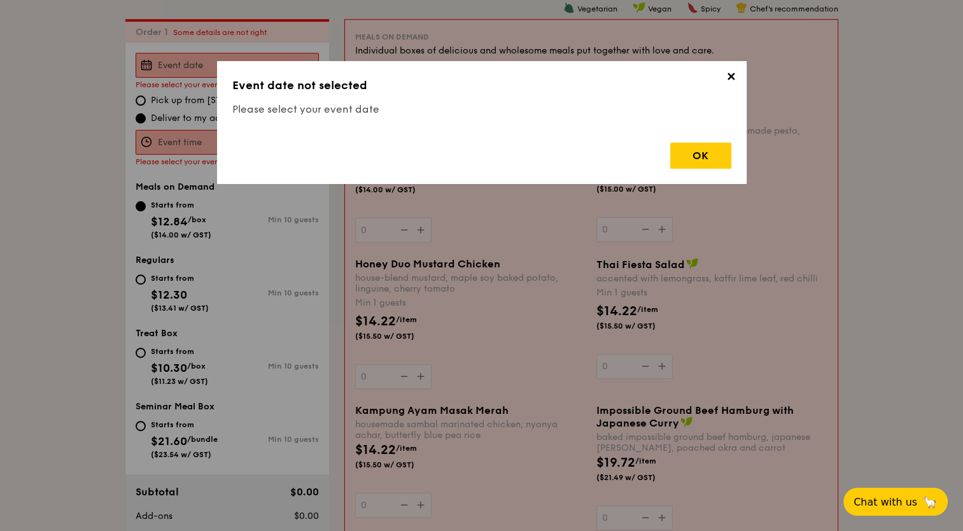
click at [731, 73] on span "✕" at bounding box center [731, 79] width 18 height 18
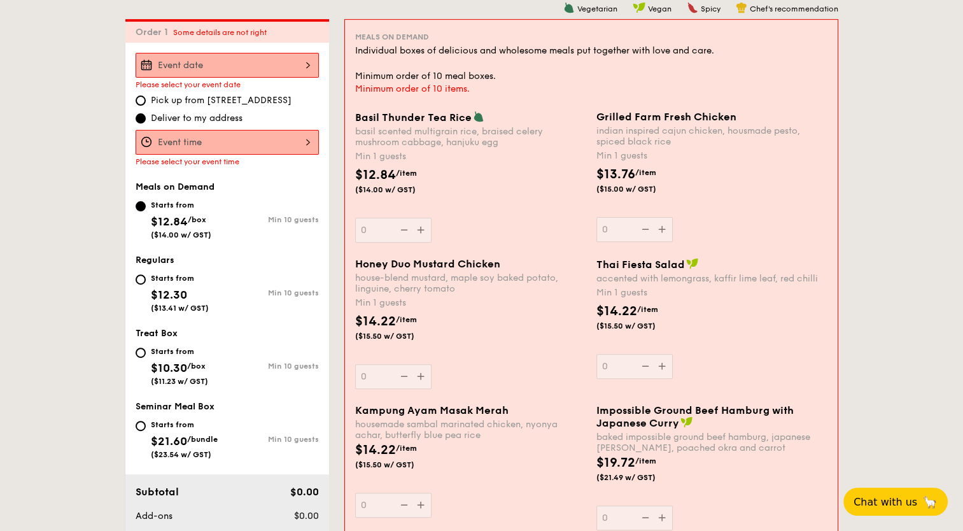
click at [638, 122] on span "Grilled Farm Fresh Chicken" at bounding box center [666, 117] width 140 height 12
click at [638, 217] on input "0" at bounding box center [634, 229] width 76 height 25
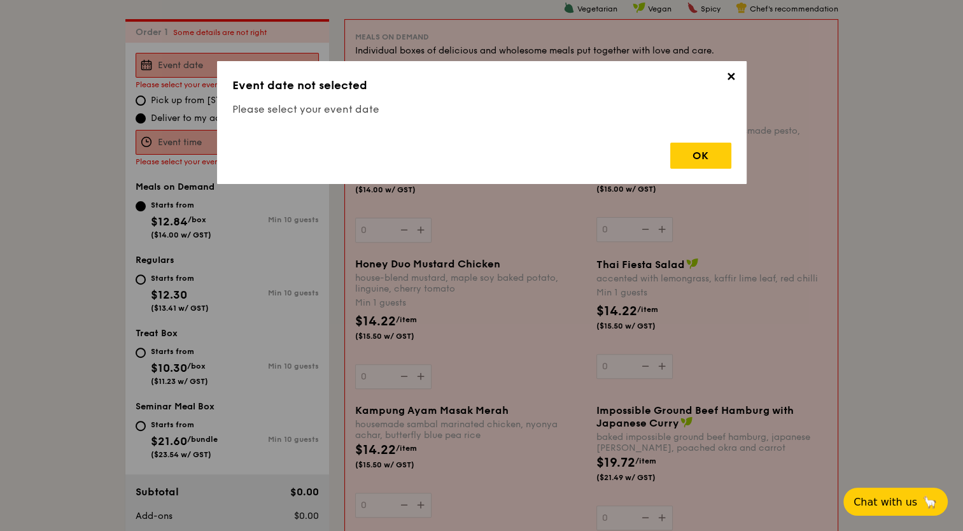
click at [727, 74] on span "✕" at bounding box center [731, 79] width 18 height 18
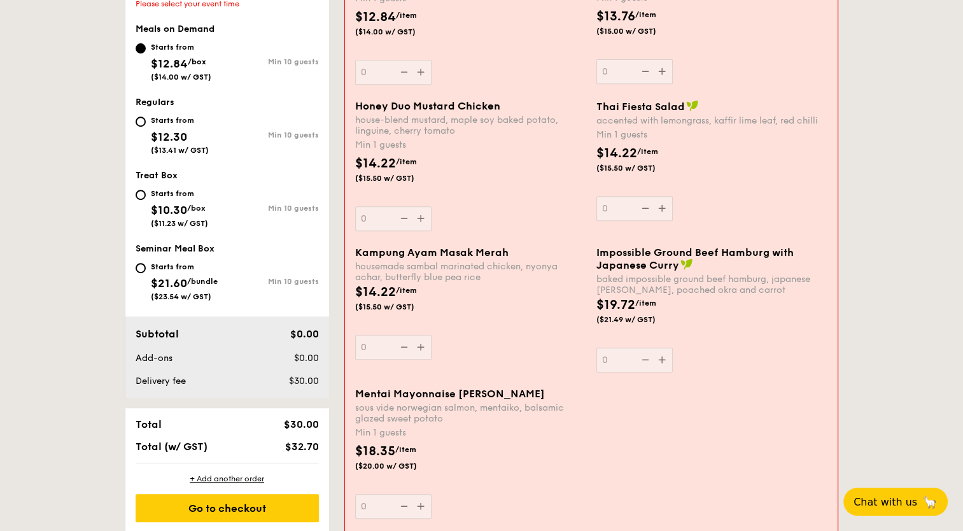
scroll to position [684, 0]
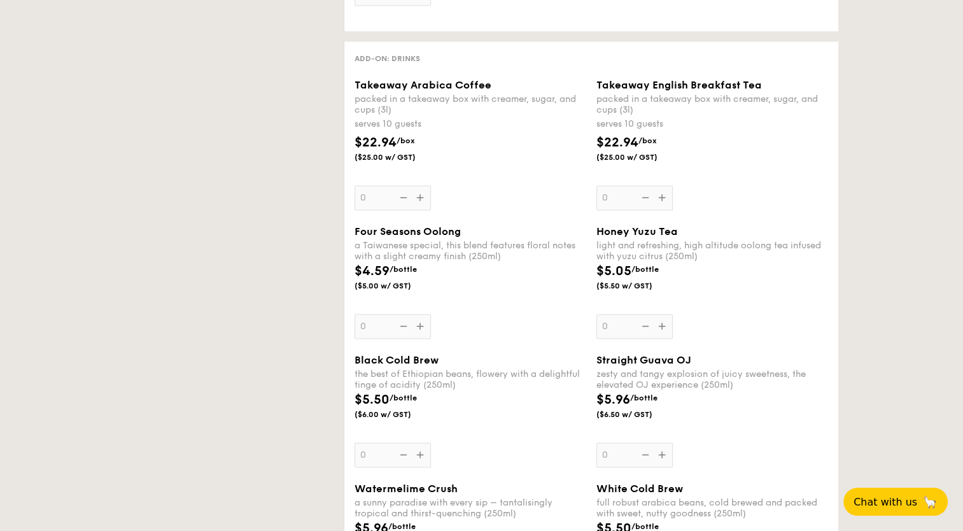
select select
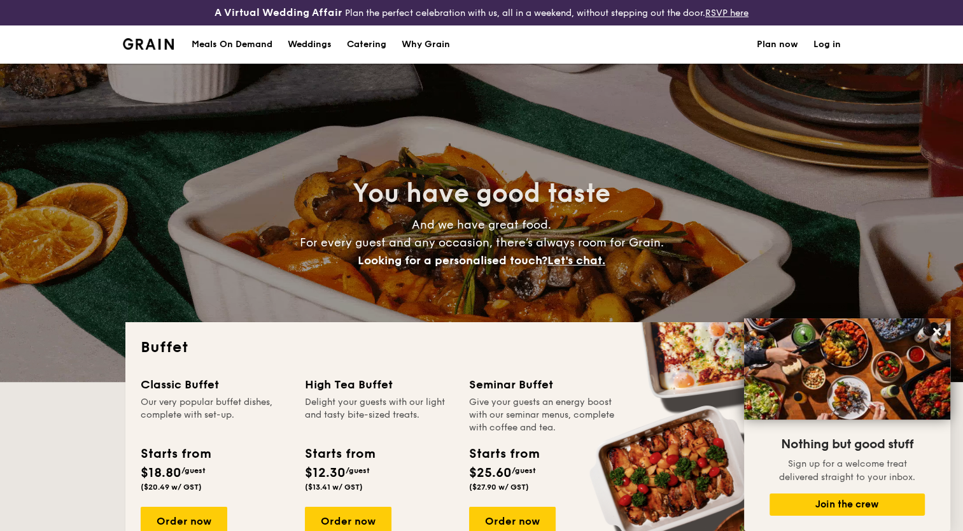
click at [370, 42] on h1 "Catering" at bounding box center [366, 44] width 39 height 38
click at [367, 50] on h1 "Catering" at bounding box center [366, 44] width 39 height 38
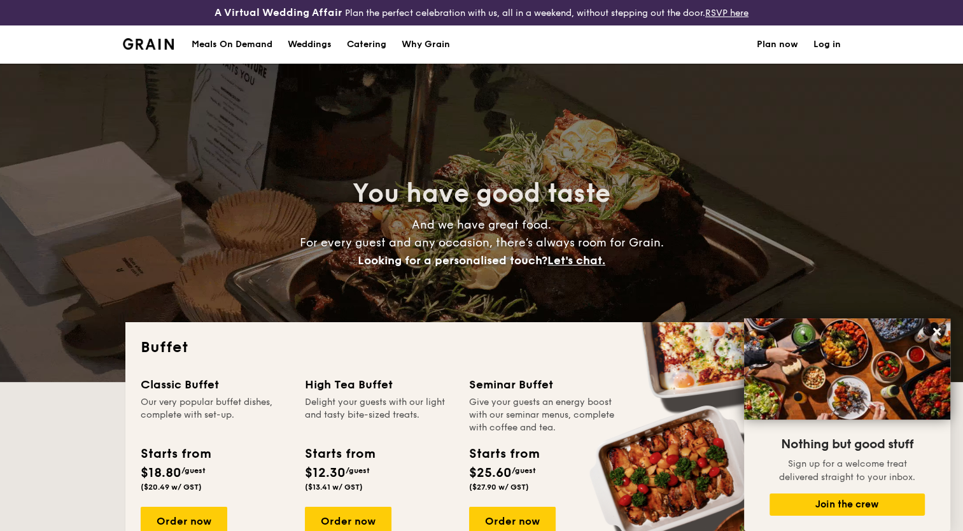
click at [363, 42] on h1 "Catering" at bounding box center [366, 44] width 39 height 38
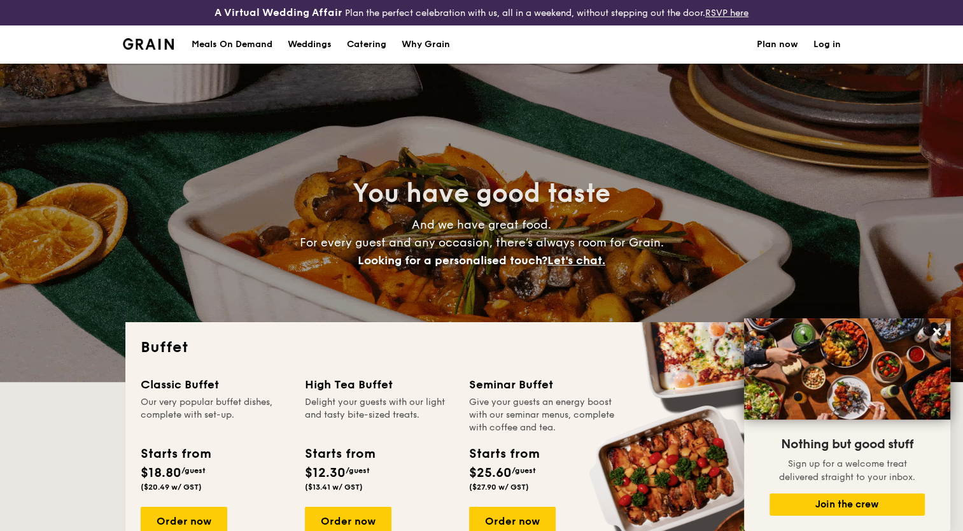
click at [228, 37] on div "Meals On Demand" at bounding box center [232, 44] width 81 height 38
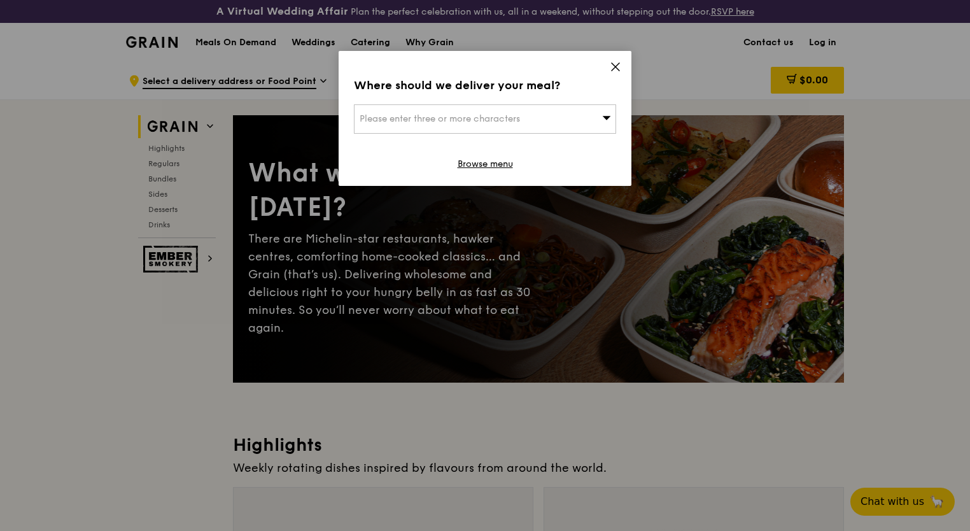
click at [612, 65] on icon at bounding box center [615, 66] width 11 height 11
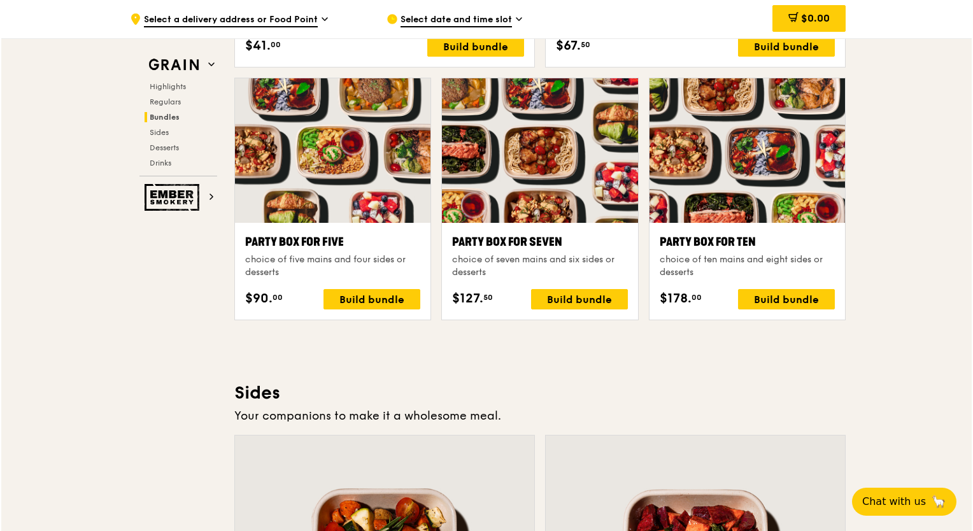
scroll to position [2546, 0]
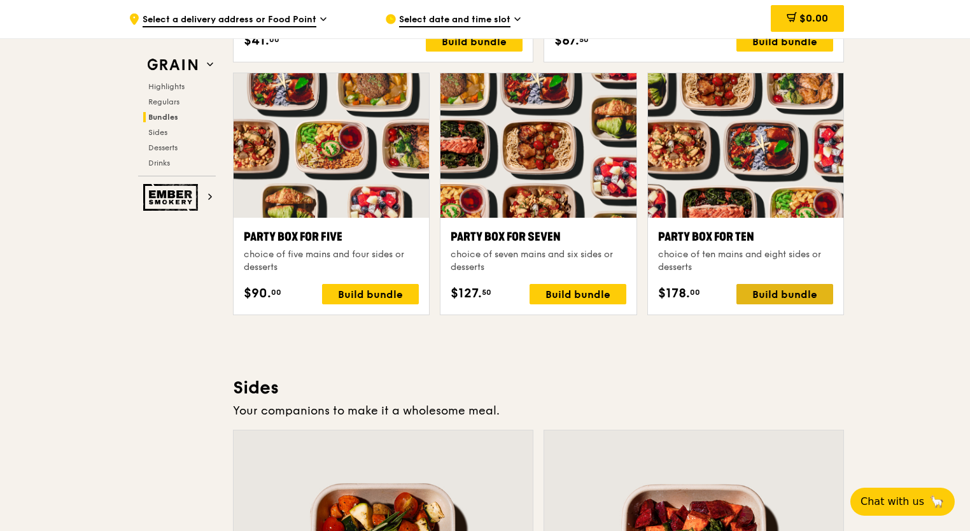
click at [782, 297] on div "Build bundle" at bounding box center [784, 294] width 97 height 20
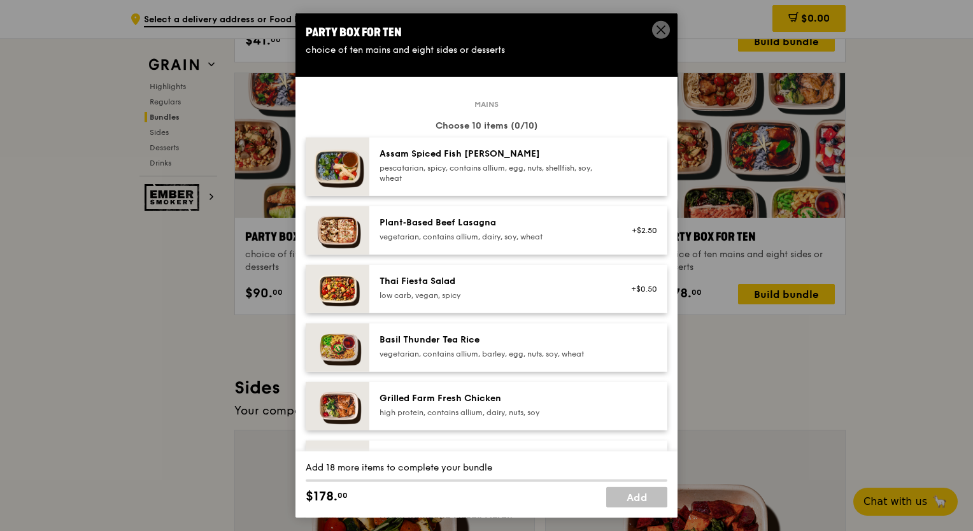
click at [398, 169] on div "pescatarian, spicy, contains allium, egg, nuts, shellfish, soy, wheat" at bounding box center [493, 173] width 229 height 20
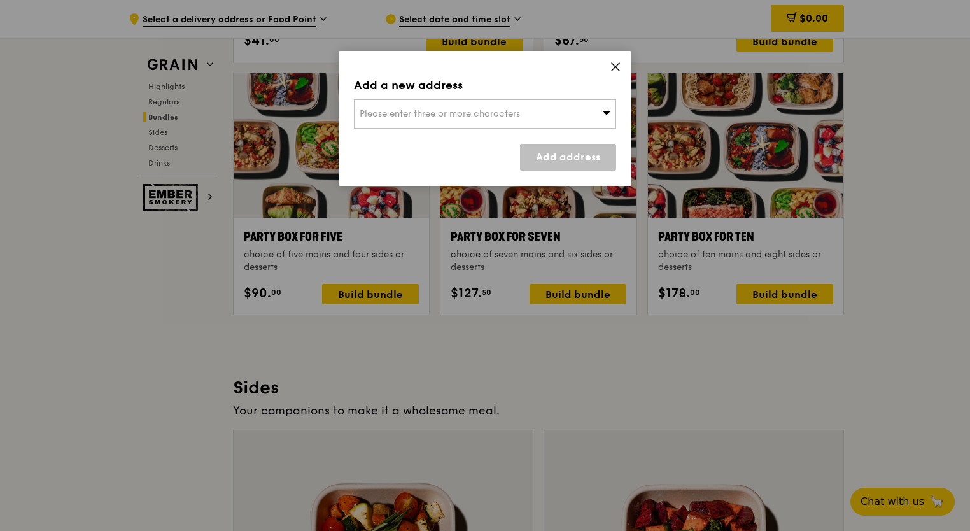
click at [614, 67] on icon at bounding box center [615, 66] width 11 height 11
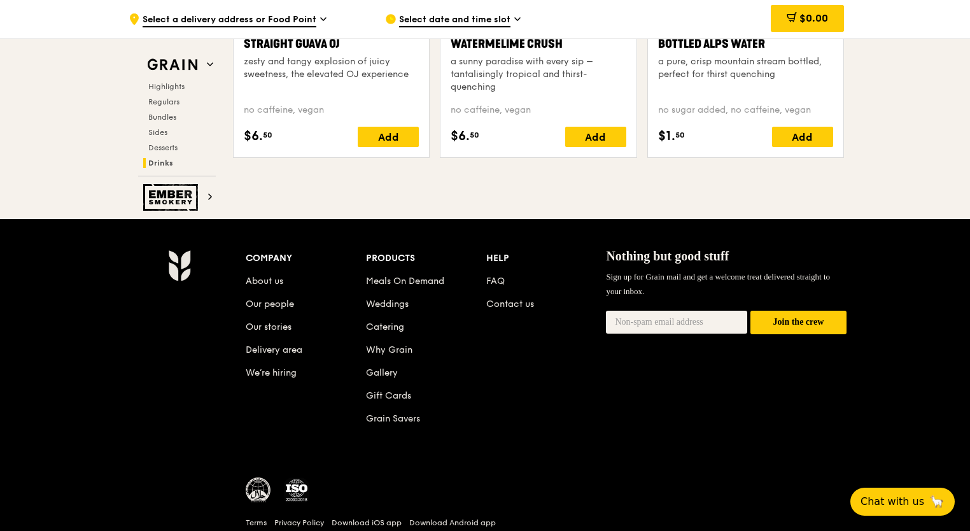
scroll to position [5283, 0]
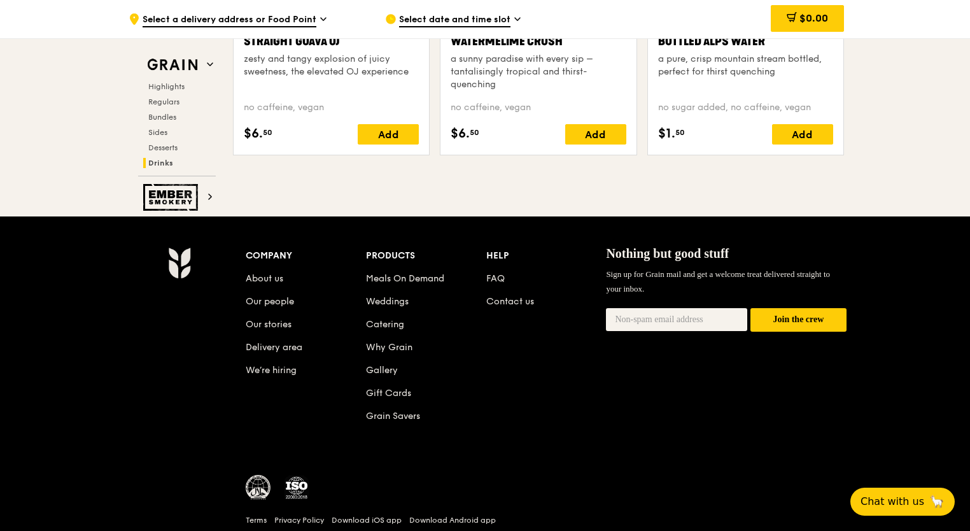
drag, startPoint x: 929, startPoint y: 208, endPoint x: 922, endPoint y: 207, distance: 7.0
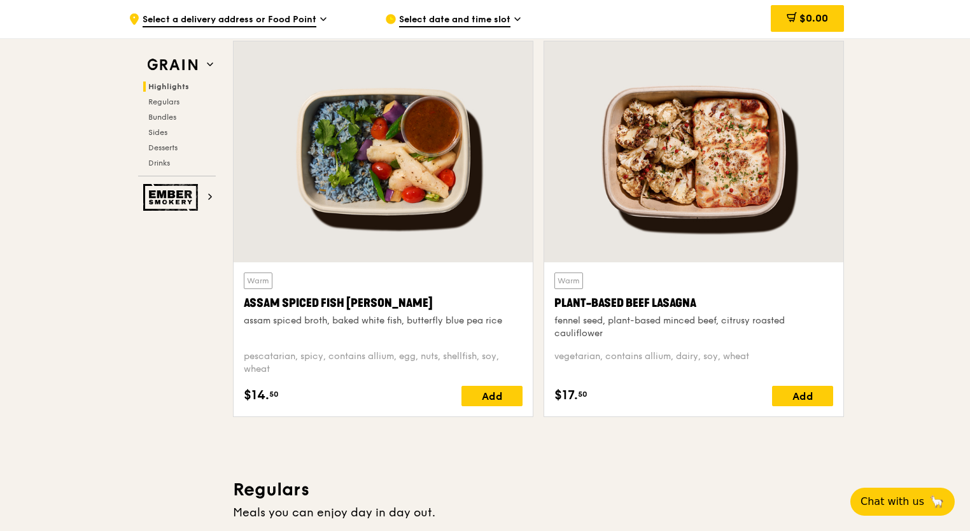
scroll to position [0, 0]
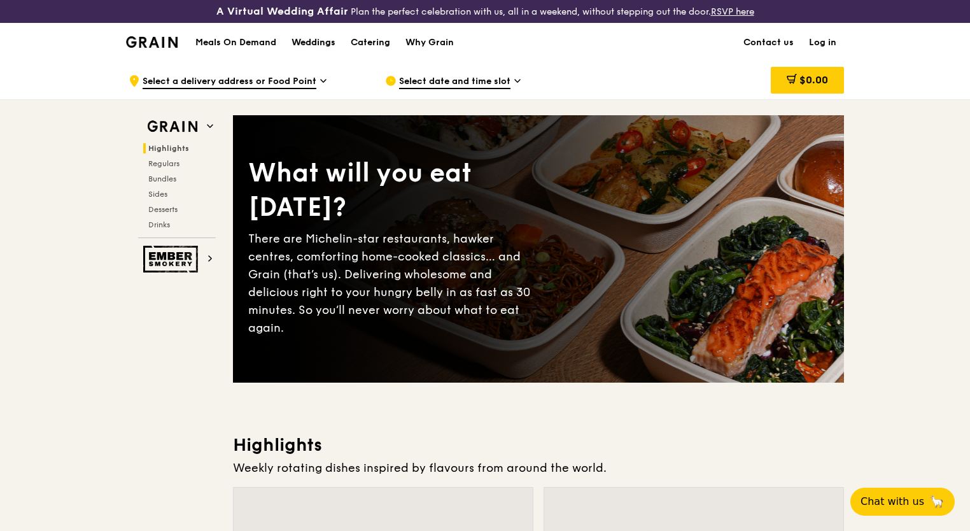
click at [307, 32] on div "Weddings" at bounding box center [314, 43] width 44 height 38
click at [308, 38] on div "Weddings" at bounding box center [314, 43] width 44 height 38
